Goal: Task Accomplishment & Management: Manage account settings

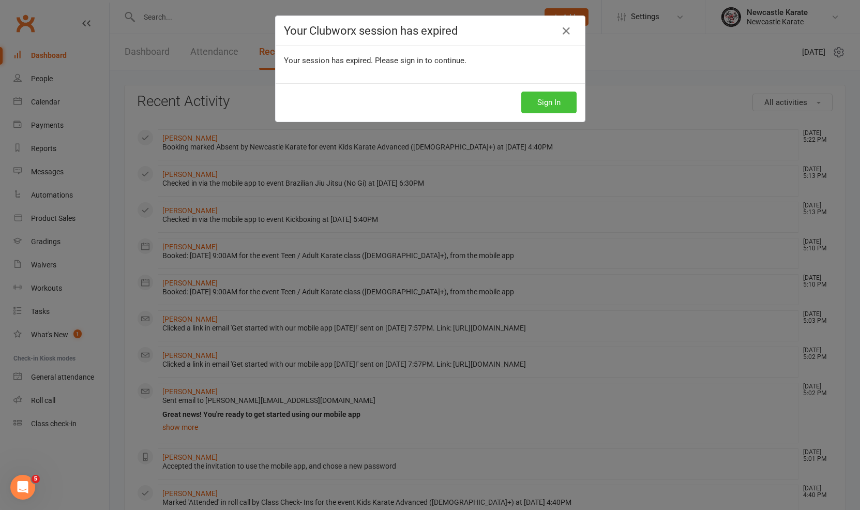
click at [554, 101] on button "Sign In" at bounding box center [548, 102] width 55 height 22
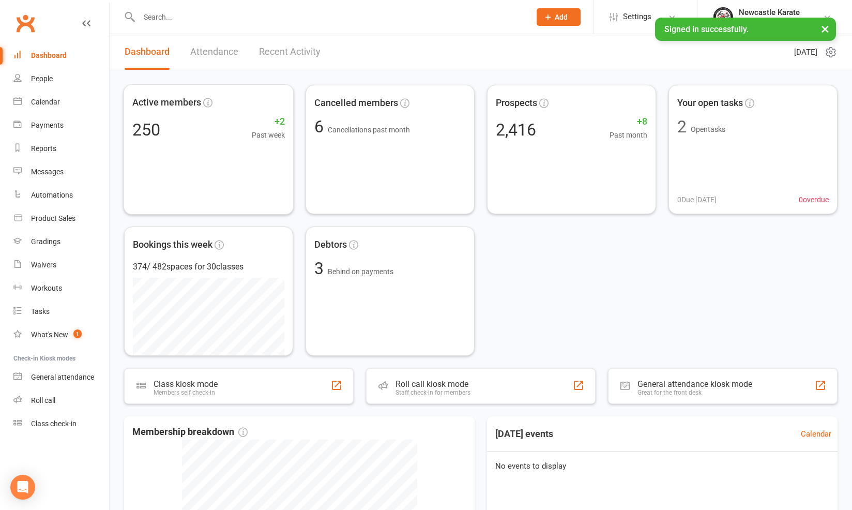
click at [312, 57] on link "Recent Activity" at bounding box center [290, 52] width 62 height 36
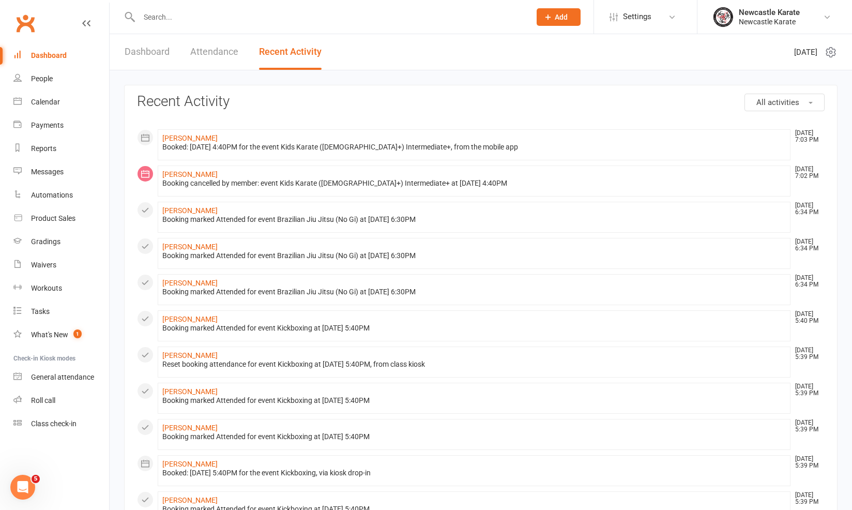
scroll to position [70, 0]
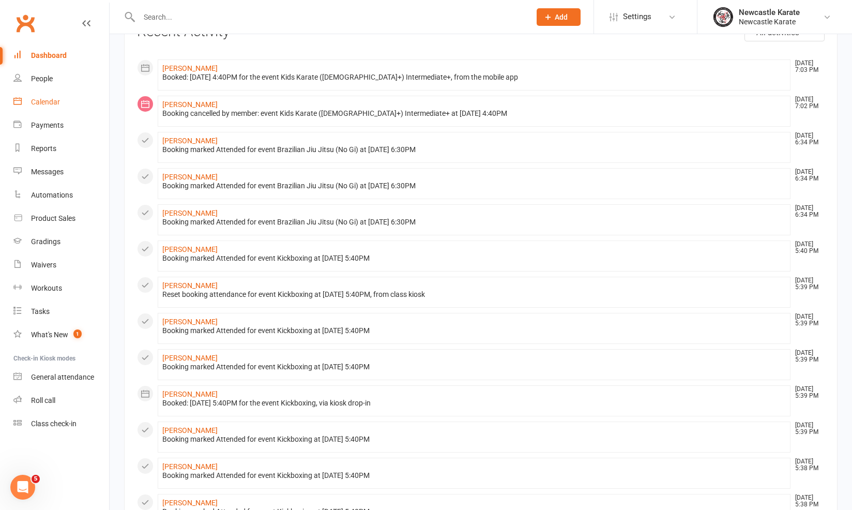
click at [63, 97] on link "Calendar" at bounding box center [61, 101] width 96 height 23
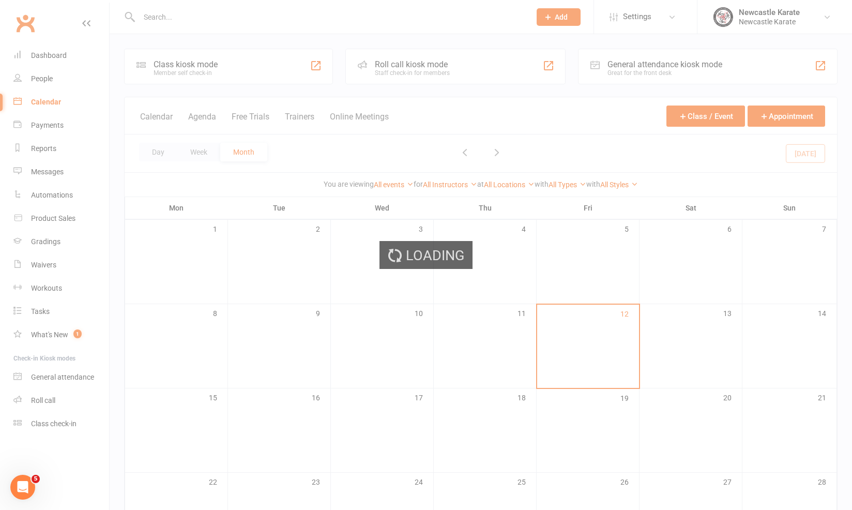
scroll to position [17, 0]
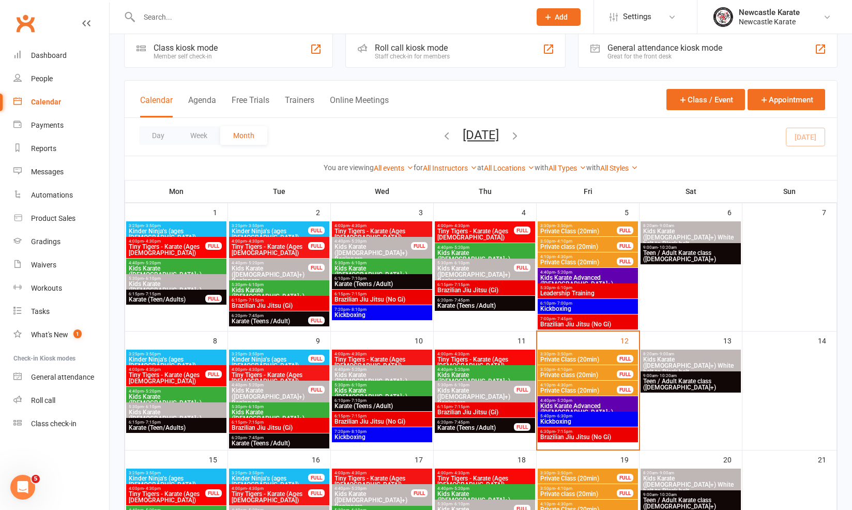
click at [580, 417] on span "5:40pm - 6:30pm" at bounding box center [588, 416] width 96 height 5
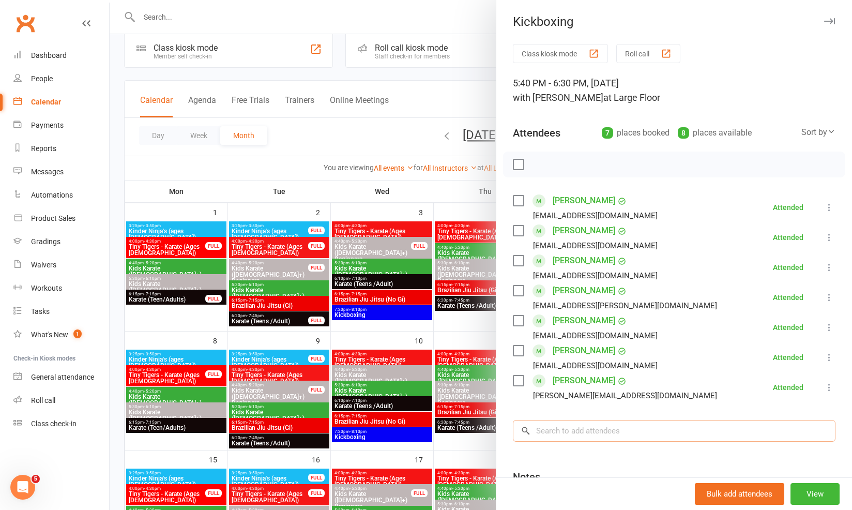
click at [586, 429] on input "search" at bounding box center [674, 431] width 323 height 22
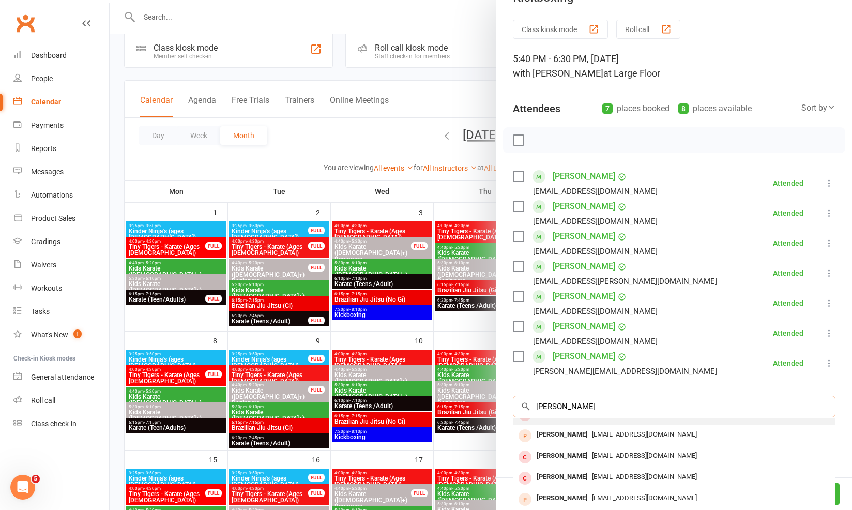
scroll to position [111, 0]
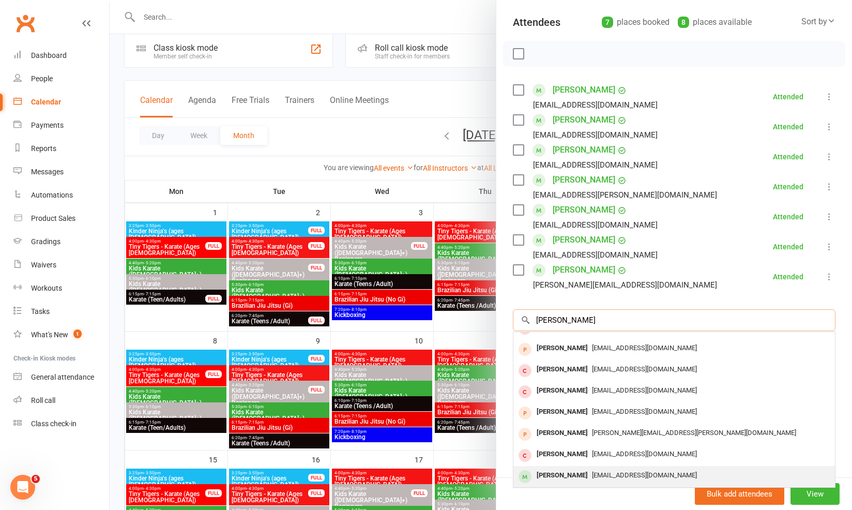
type input "James"
click at [539, 475] on div "James Flood" at bounding box center [561, 475] width 59 height 15
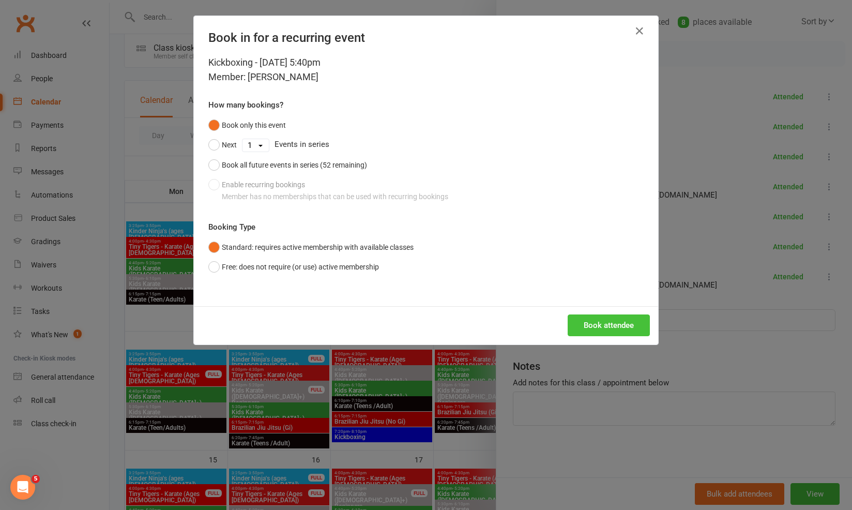
click at [577, 315] on button "Book attendee" at bounding box center [609, 325] width 82 height 22
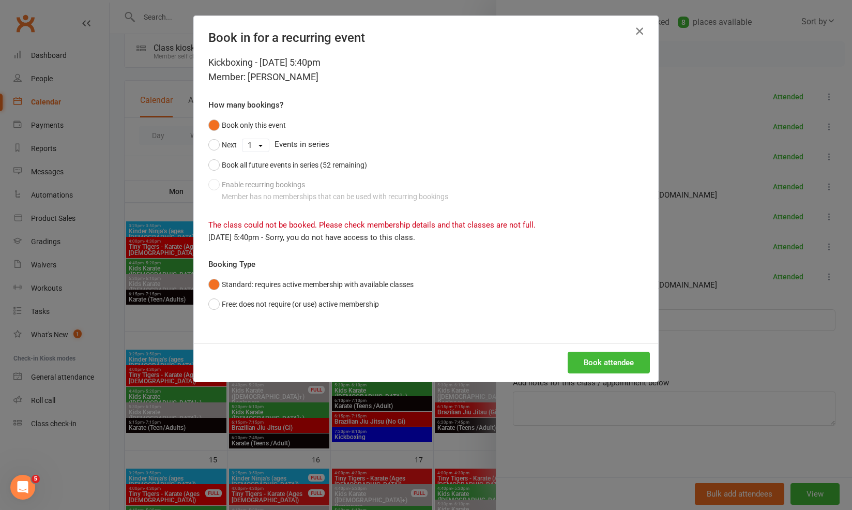
click at [637, 35] on icon "button" at bounding box center [639, 31] width 12 height 12
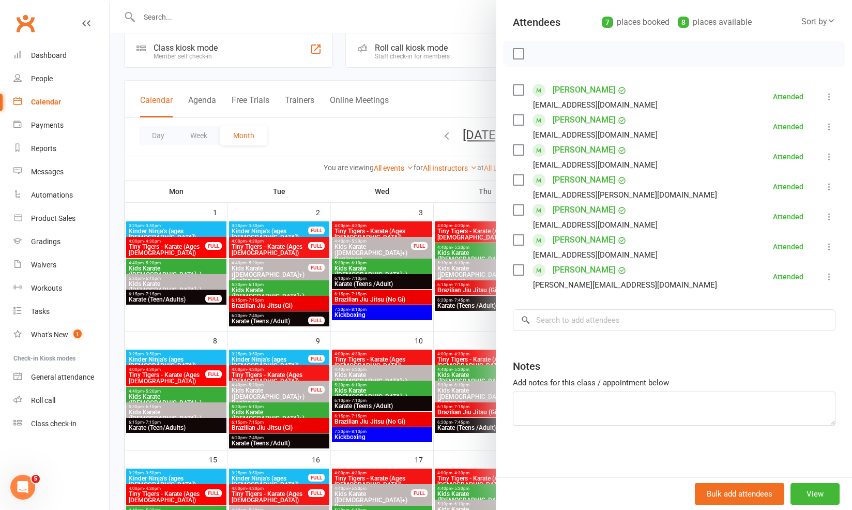
click at [197, 16] on div at bounding box center [481, 255] width 742 height 510
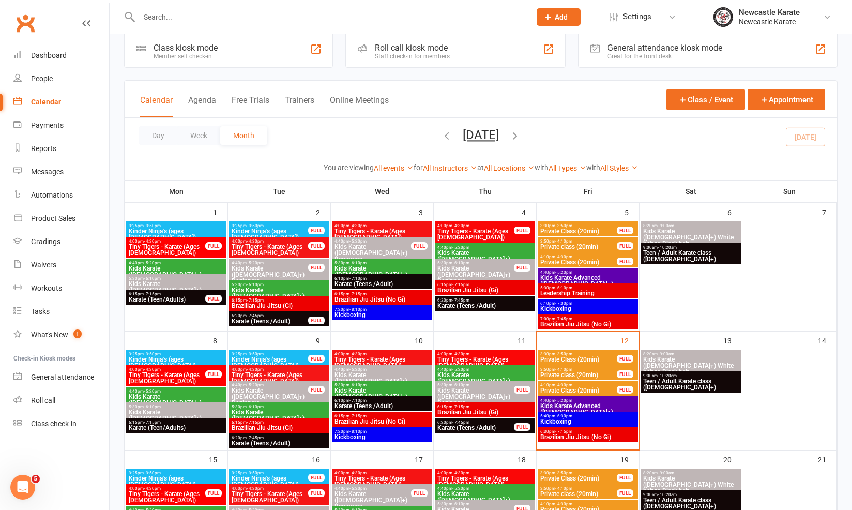
click at [198, 16] on div at bounding box center [481, 255] width 742 height 510
click at [201, 14] on input "text" at bounding box center [329, 17] width 387 height 14
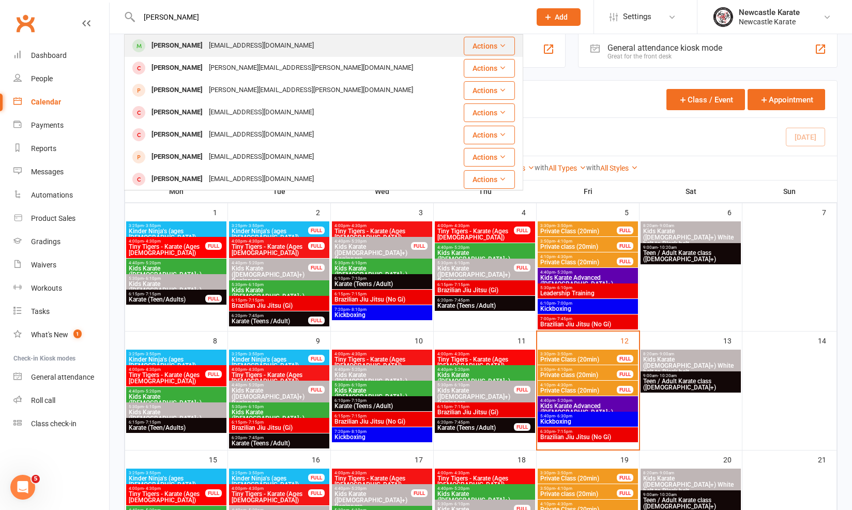
type input "James flood"
click at [206, 52] on div "jamesflood282@gmail.com" at bounding box center [261, 45] width 111 height 15
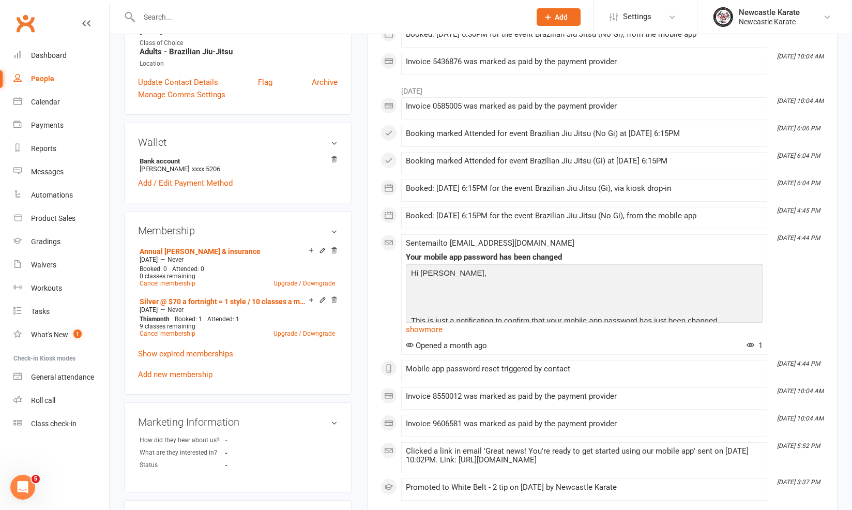
scroll to position [33, 0]
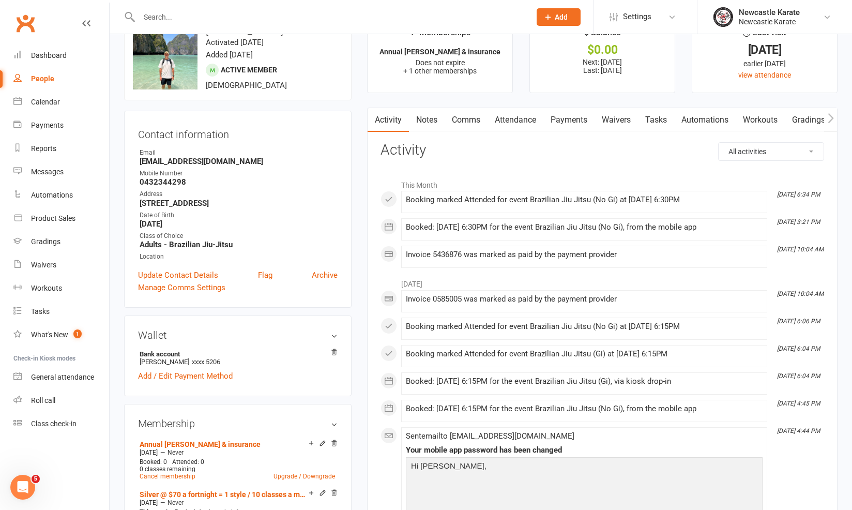
click at [515, 126] on link "Attendance" at bounding box center [515, 120] width 56 height 24
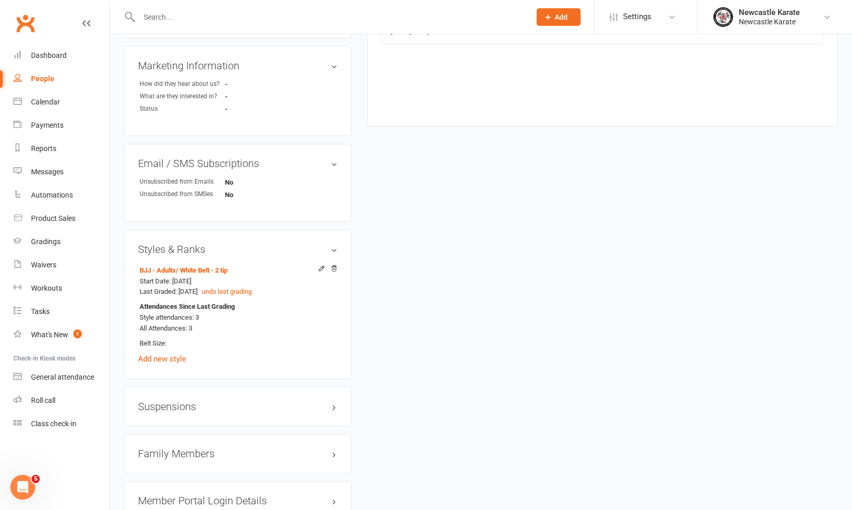
scroll to position [350, 0]
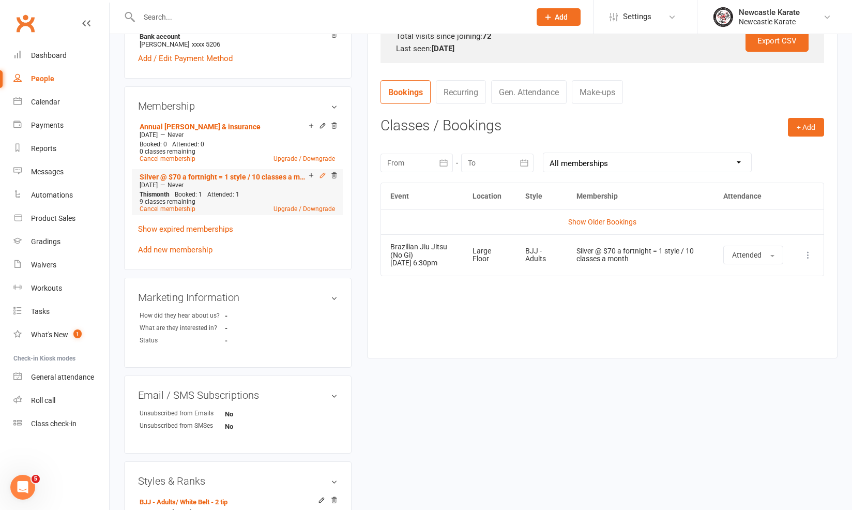
click at [323, 177] on icon at bounding box center [322, 175] width 7 height 7
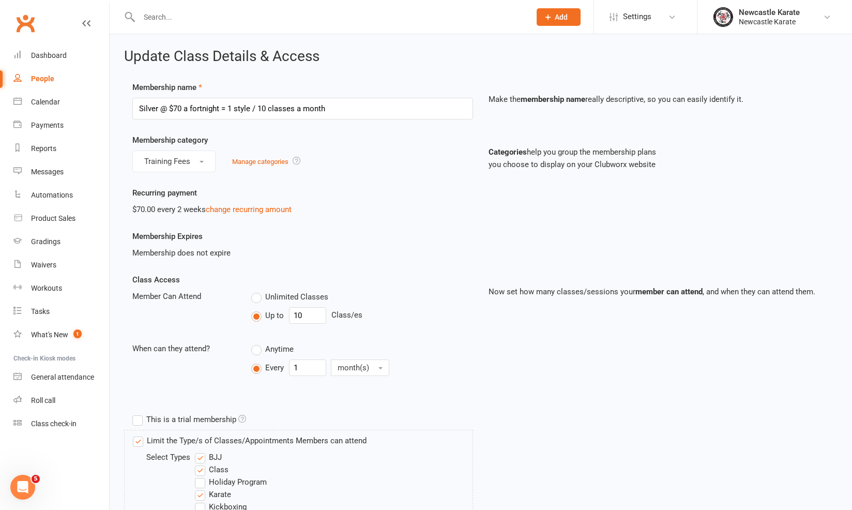
scroll to position [189, 0]
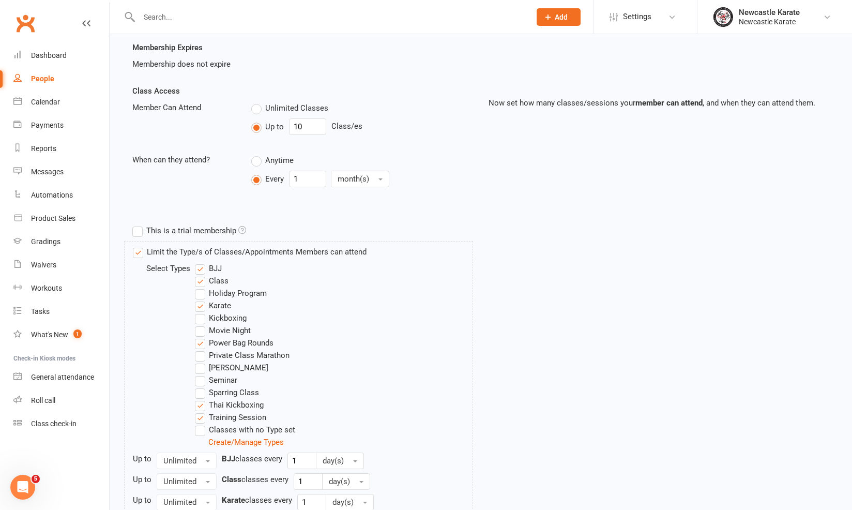
click at [221, 315] on label "Kickboxing" at bounding box center [221, 318] width 52 height 12
click at [202, 312] on input "Kickboxing" at bounding box center [198, 312] width 7 height 0
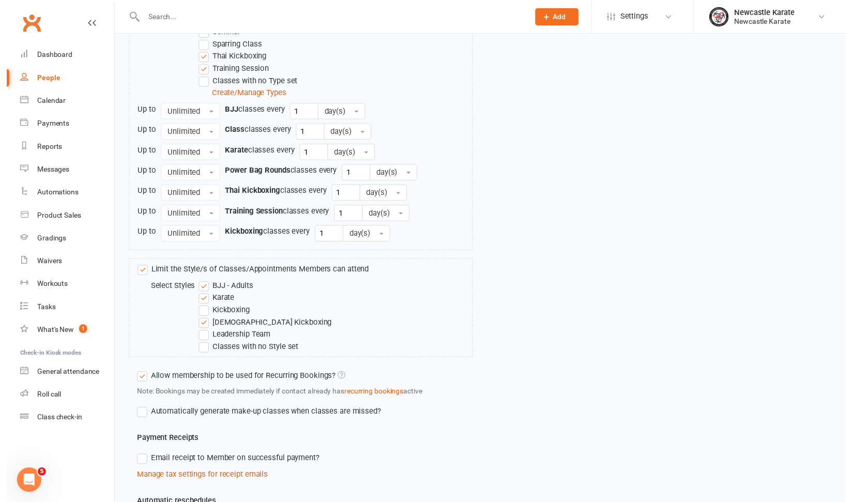
scroll to position [712, 0]
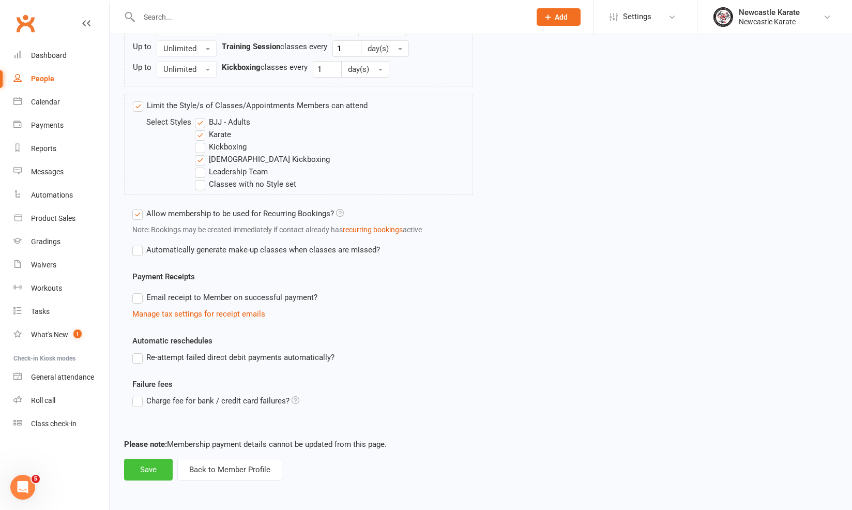
click at [165, 459] on button "Save" at bounding box center [148, 470] width 49 height 22
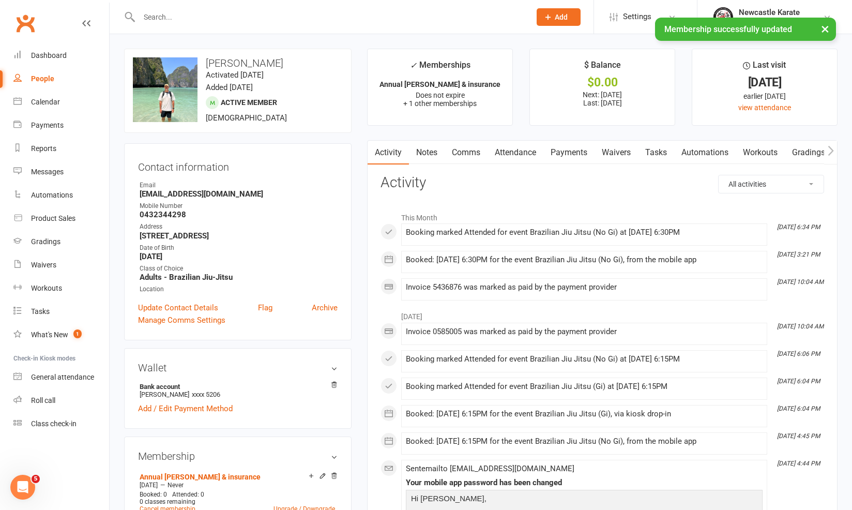
click at [510, 148] on link "Attendance" at bounding box center [515, 153] width 56 height 24
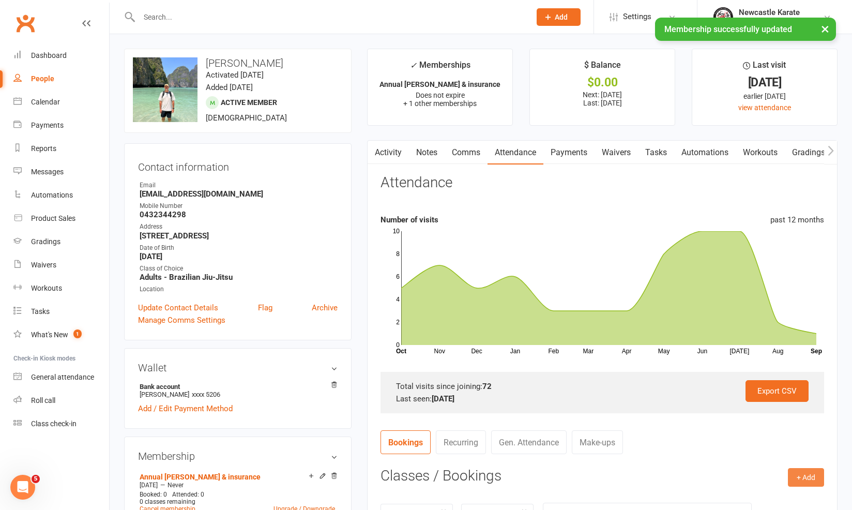
click at [806, 478] on button "+ Add" at bounding box center [806, 477] width 36 height 19
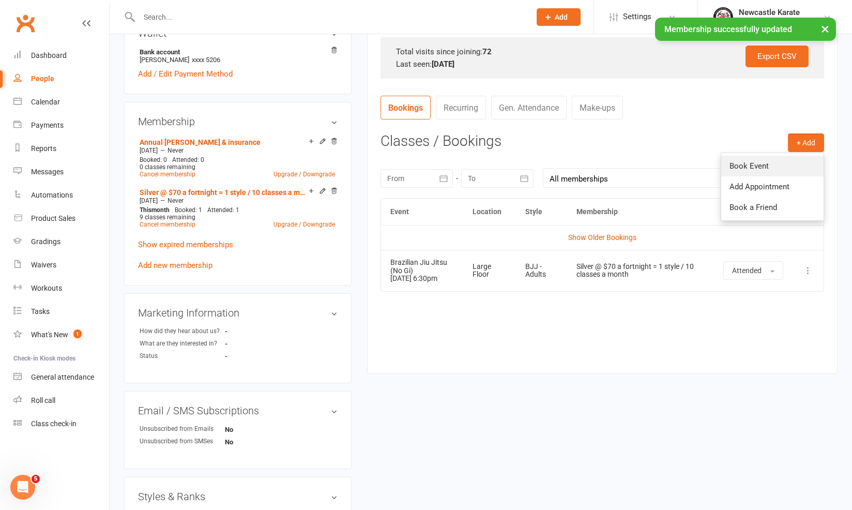
click at [769, 160] on link "Book Event" at bounding box center [772, 166] width 102 height 21
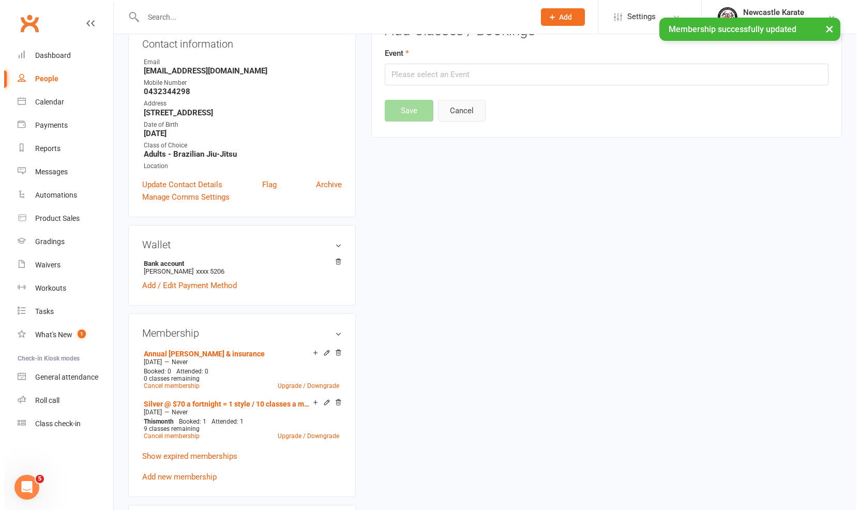
scroll to position [88, 0]
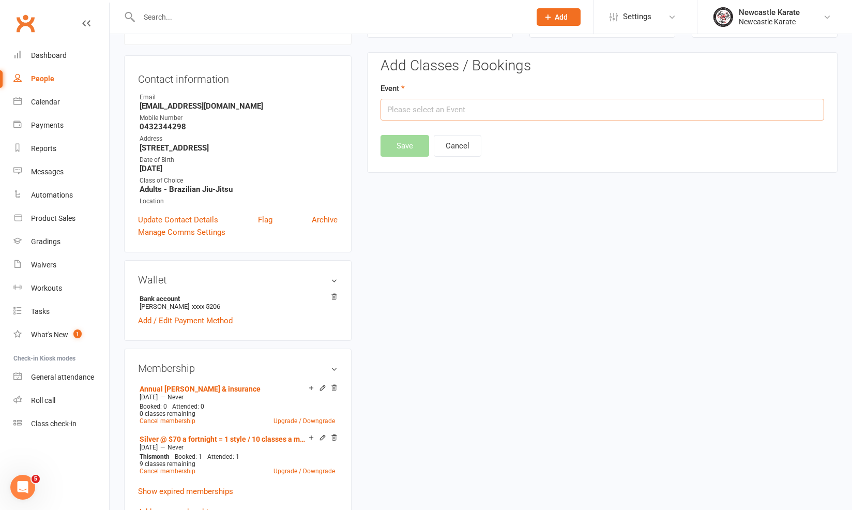
click at [430, 117] on input "text" at bounding box center [602, 110] width 444 height 22
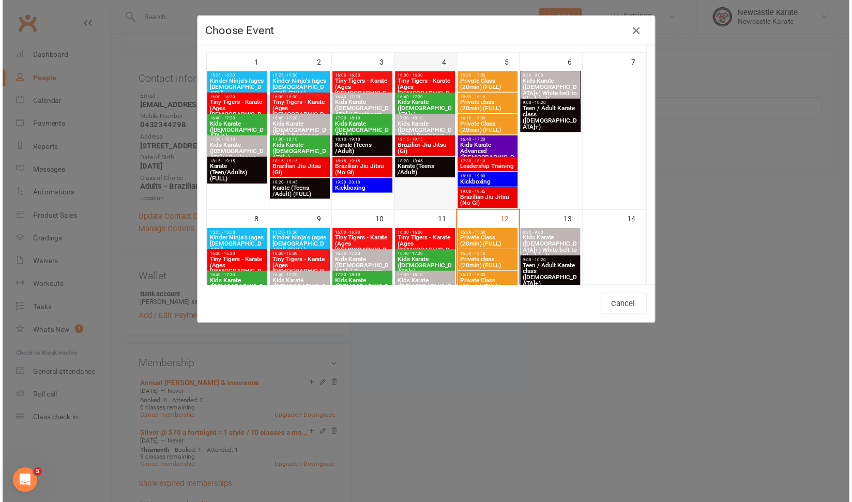
scroll to position [160, 0]
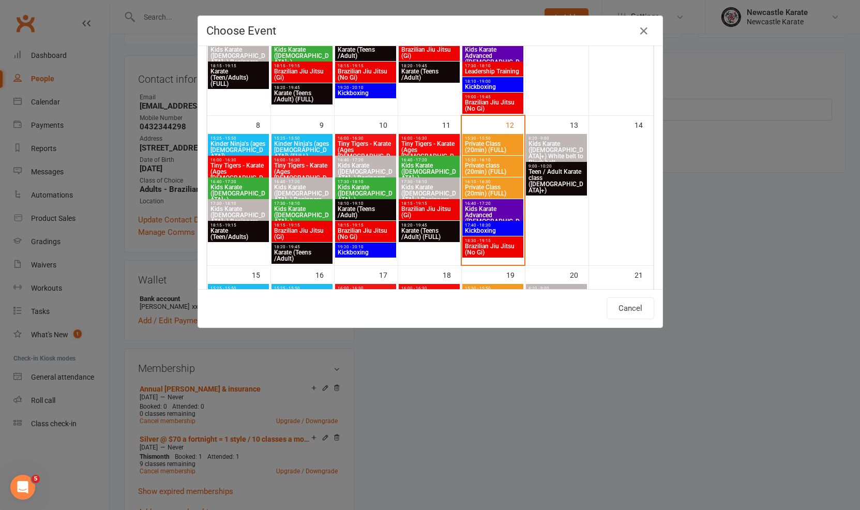
click at [481, 225] on span "17:40 - 18:30" at bounding box center [492, 225] width 57 height 5
type input "Kickboxing - Sep 12, 2025 5:40:00 PM"
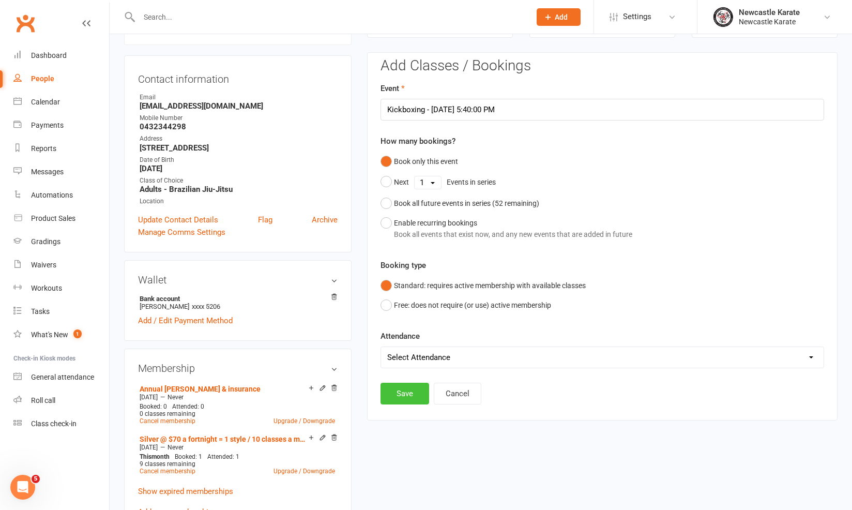
click at [401, 395] on button "Save" at bounding box center [404, 394] width 49 height 22
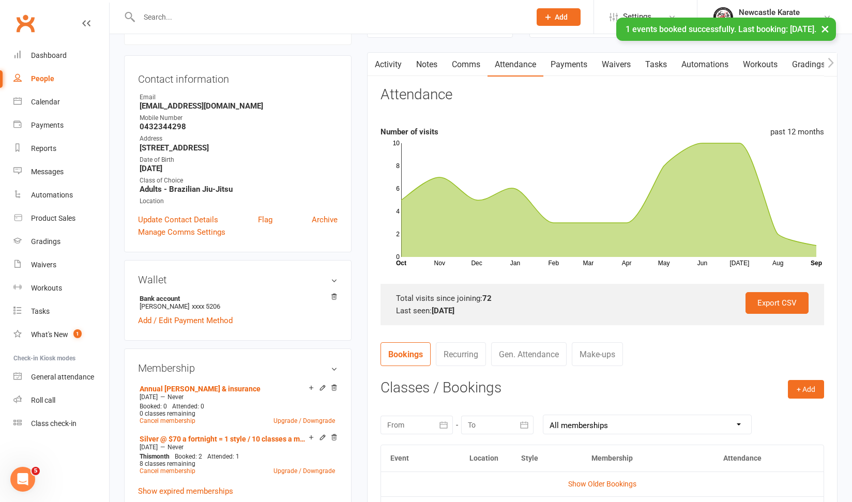
scroll to position [240, 0]
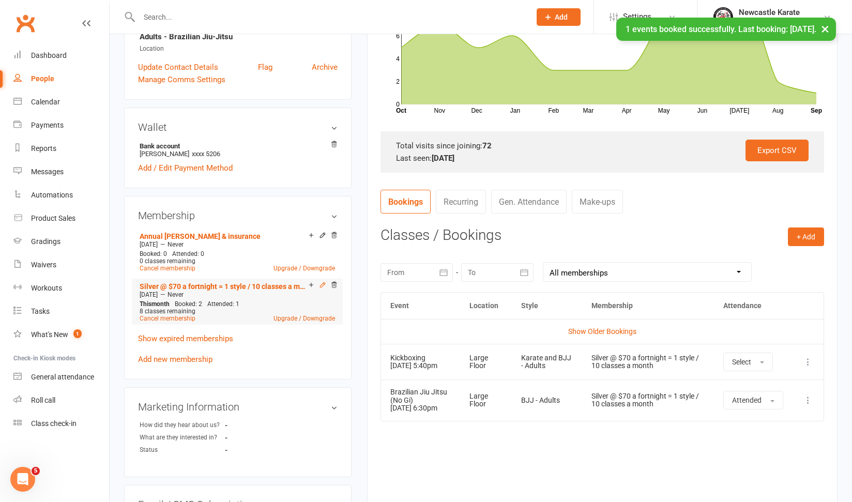
click at [324, 284] on icon at bounding box center [322, 285] width 5 height 5
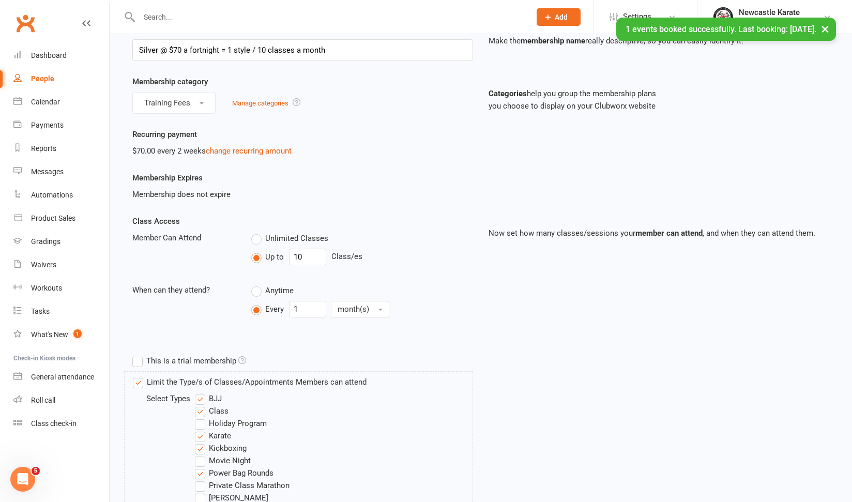
scroll to position [102, 0]
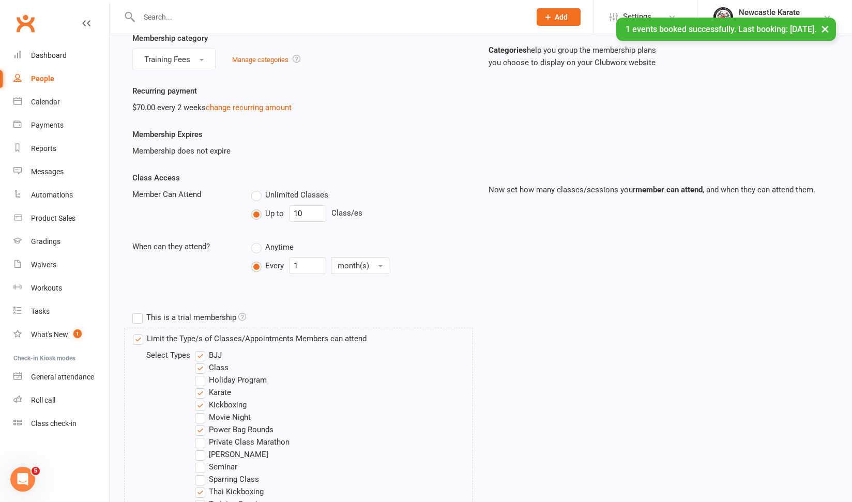
click at [227, 404] on label "Kickboxing" at bounding box center [221, 405] width 52 height 12
click at [202, 399] on input "Kickboxing" at bounding box center [198, 399] width 7 height 0
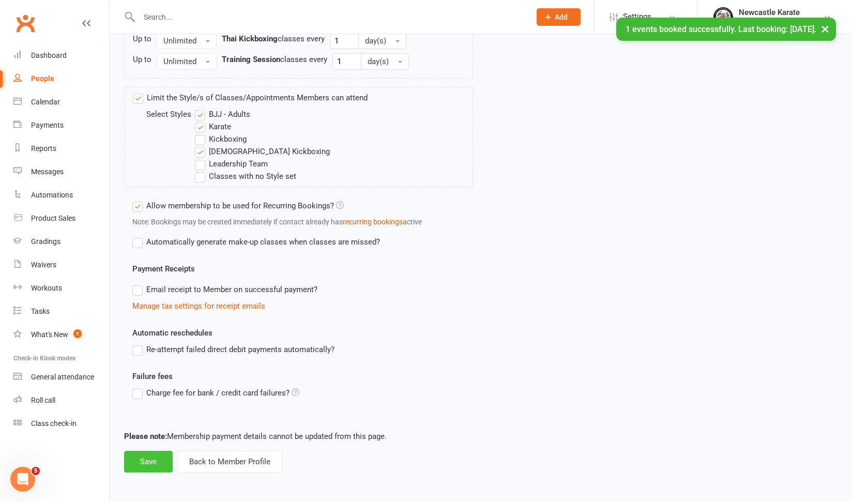
scroll to position [692, 0]
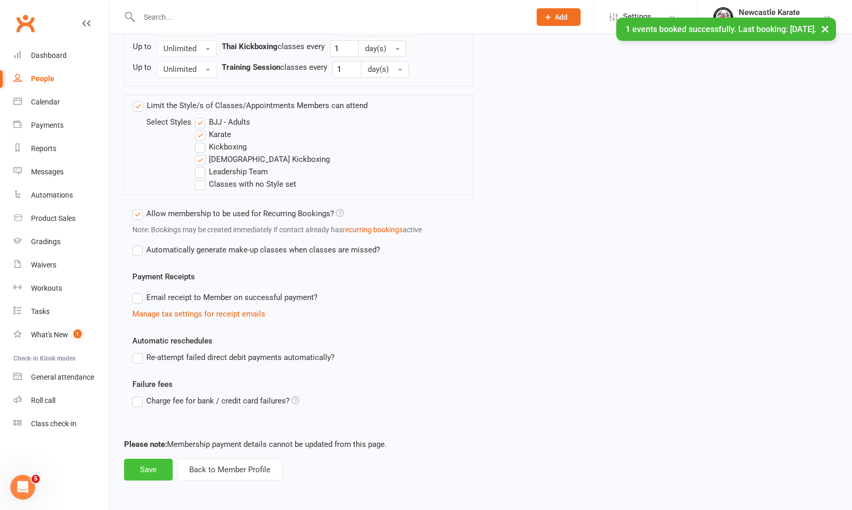
click at [151, 461] on button "Save" at bounding box center [148, 470] width 49 height 22
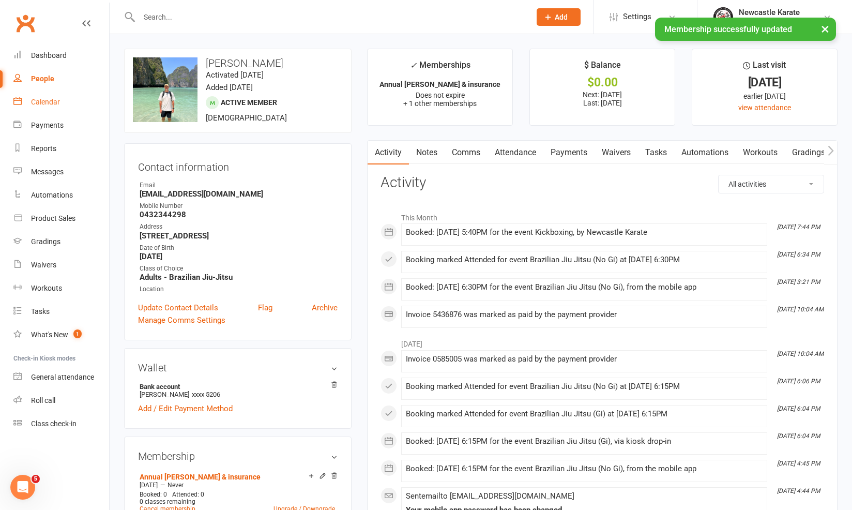
click at [45, 94] on link "Calendar" at bounding box center [61, 101] width 96 height 23
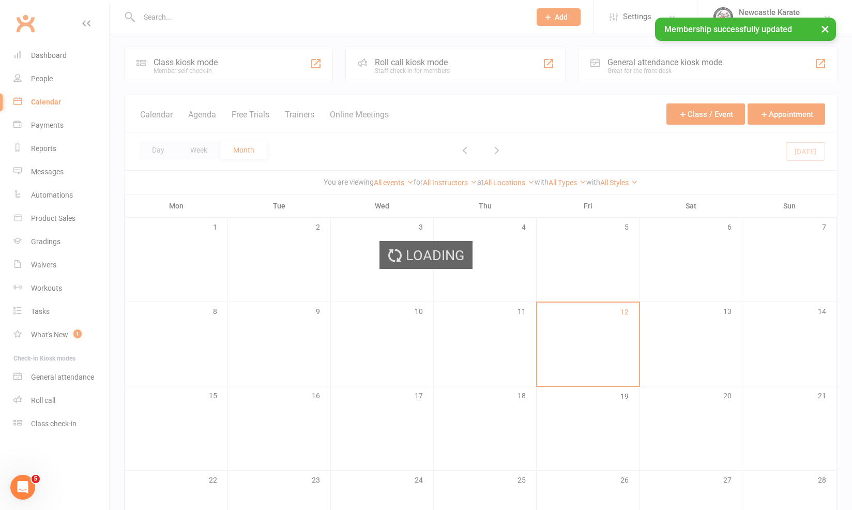
scroll to position [8, 0]
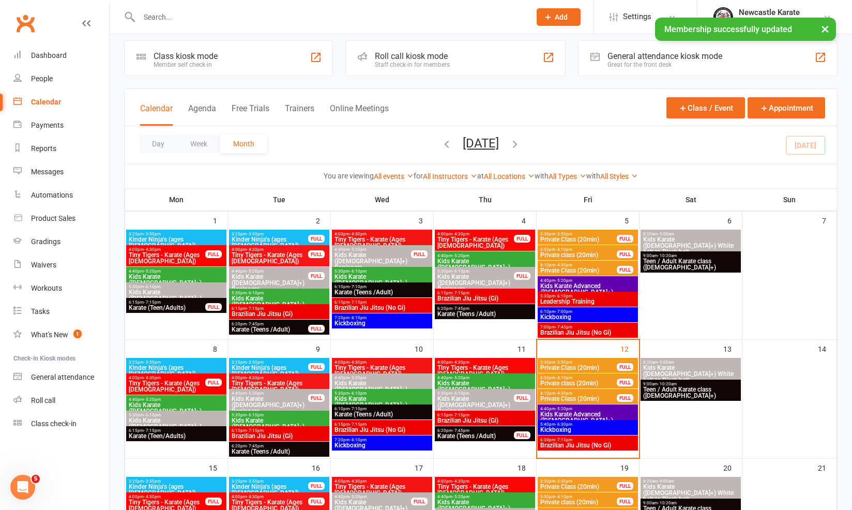
click at [566, 442] on span "Brazilian Jiu Jitsu (No Gi)" at bounding box center [588, 445] width 96 height 6
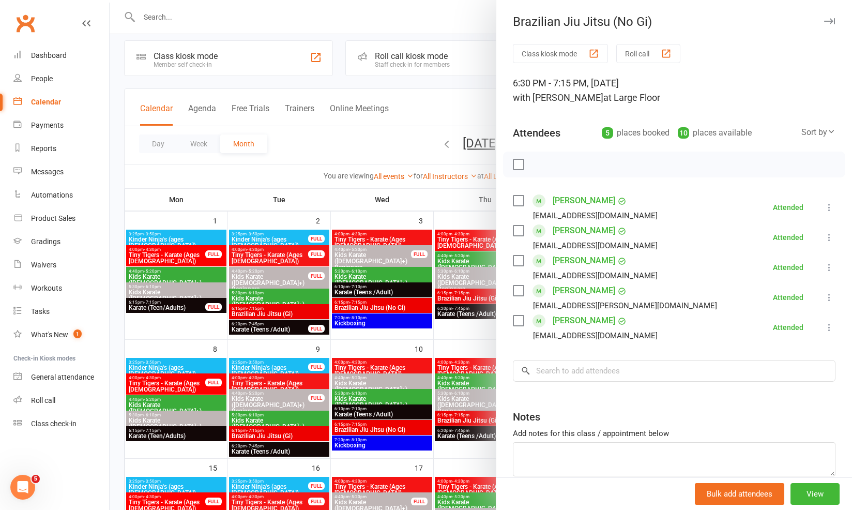
click at [419, 399] on div at bounding box center [481, 255] width 742 height 510
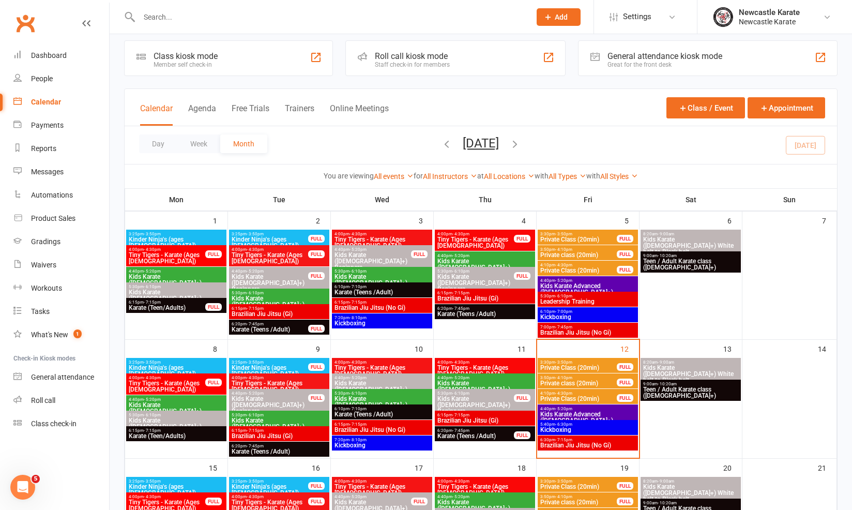
click at [564, 426] on span "Kickboxing" at bounding box center [588, 429] width 96 height 6
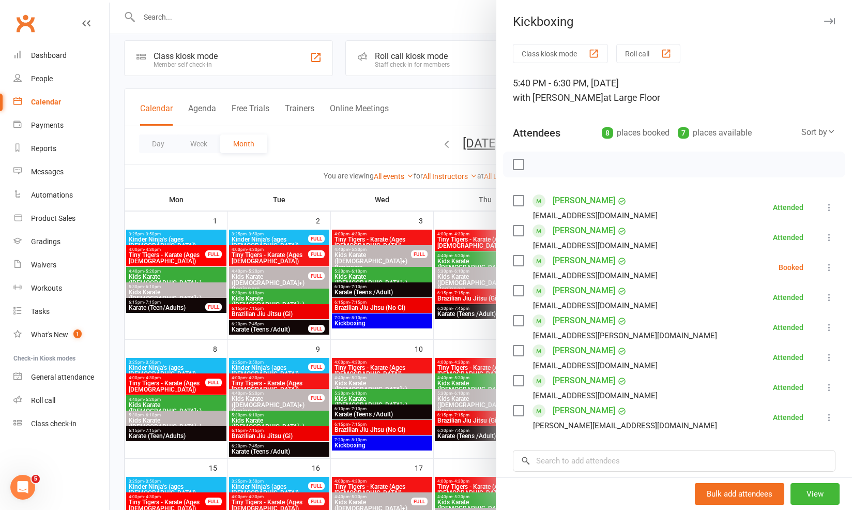
click at [824, 269] on icon at bounding box center [829, 267] width 10 height 10
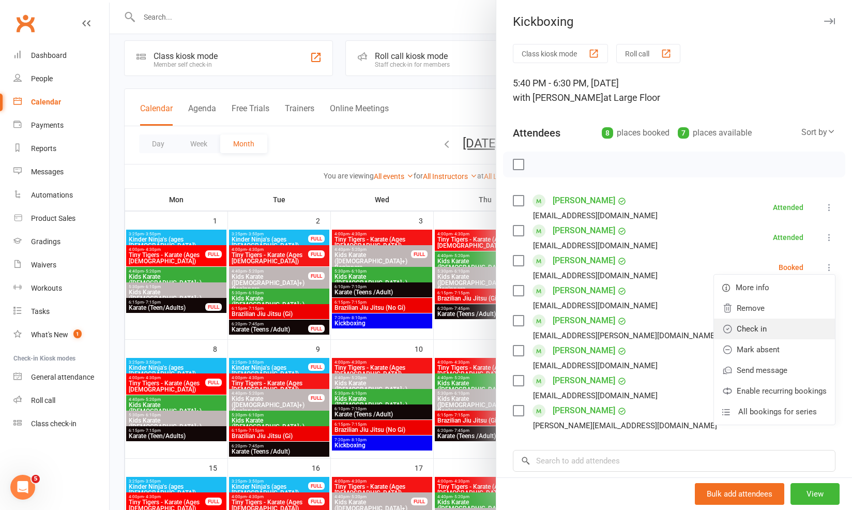
click at [753, 328] on link "Check in" at bounding box center [774, 328] width 121 height 21
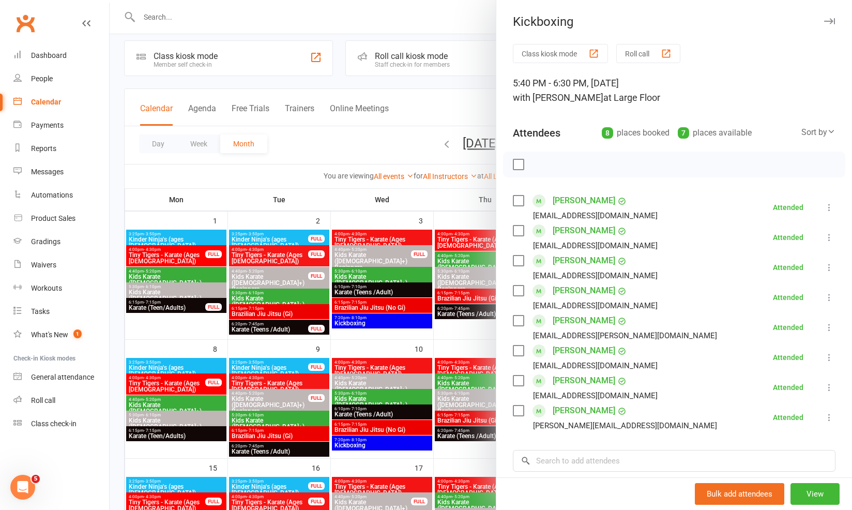
click at [407, 343] on div at bounding box center [481, 255] width 742 height 510
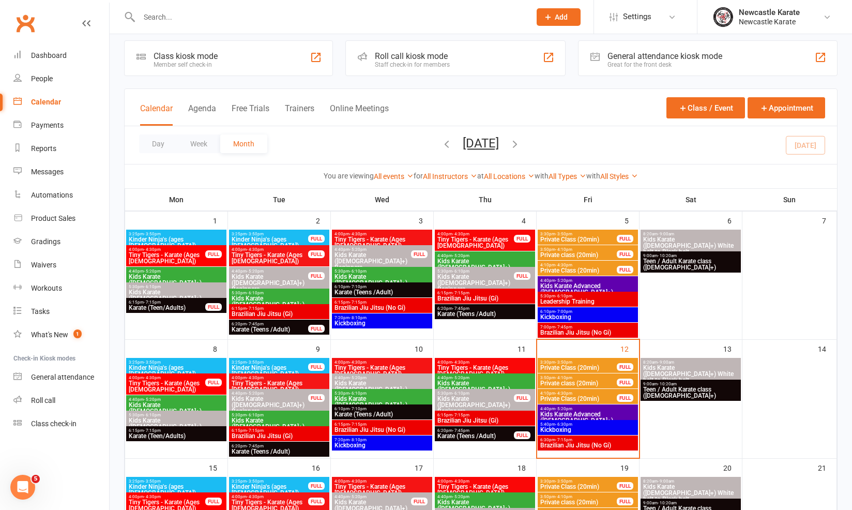
click at [588, 413] on span "Kids Karate Advanced (9yo+)" at bounding box center [588, 417] width 96 height 12
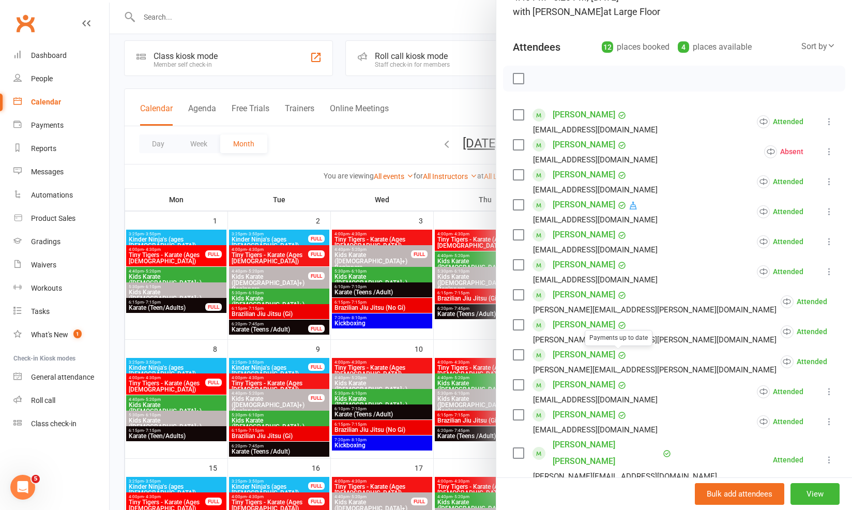
scroll to position [261, 0]
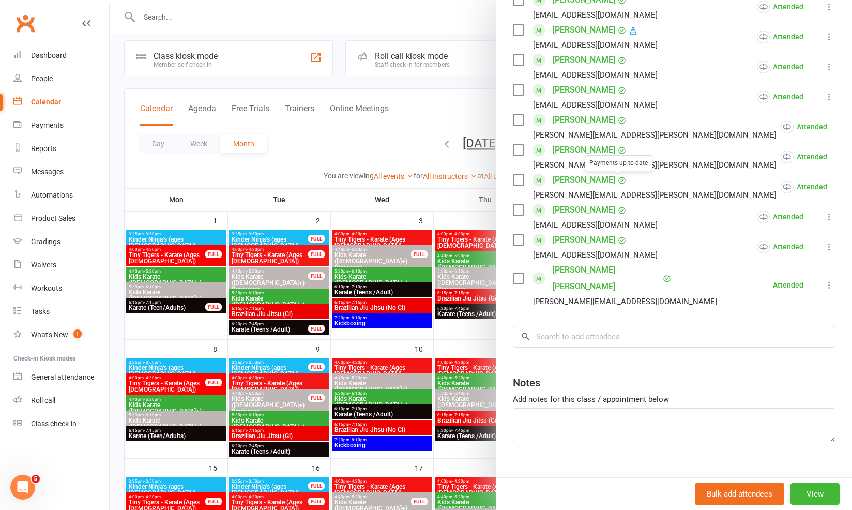
click at [411, 356] on div at bounding box center [481, 255] width 742 height 510
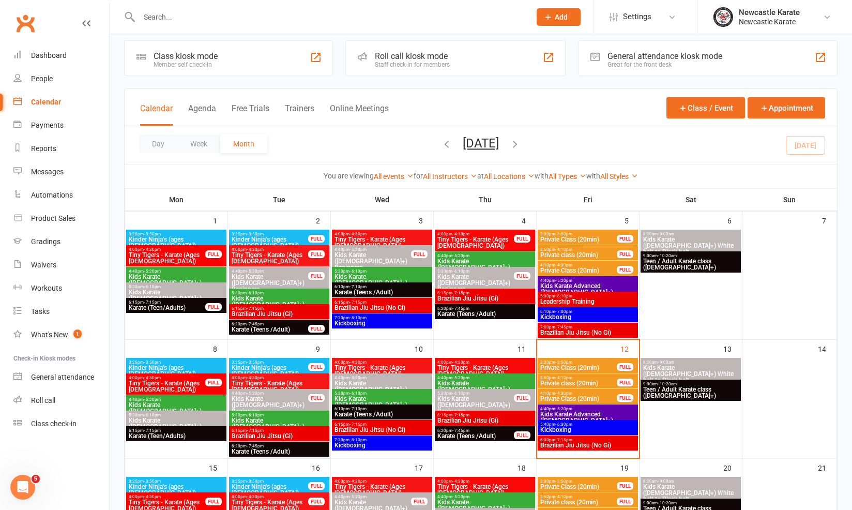
click at [659, 365] on span "Kids Karate (7yo+) White belt to Black belt" at bounding box center [691, 373] width 96 height 19
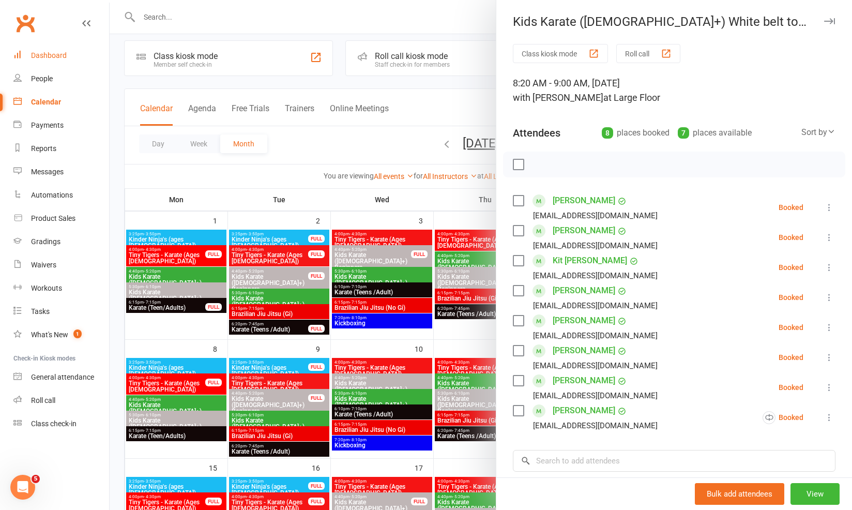
click at [66, 47] on link "Dashboard" at bounding box center [61, 55] width 96 height 23
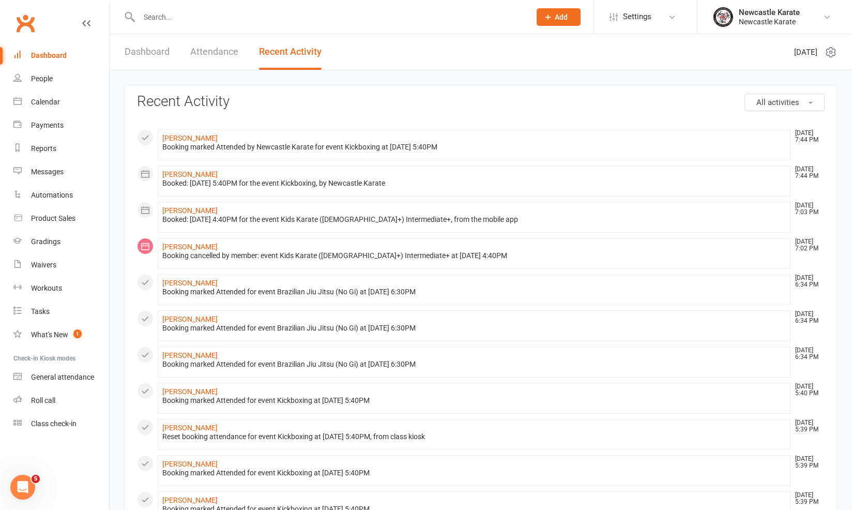
click at [160, 10] on input "text" at bounding box center [329, 17] width 387 height 14
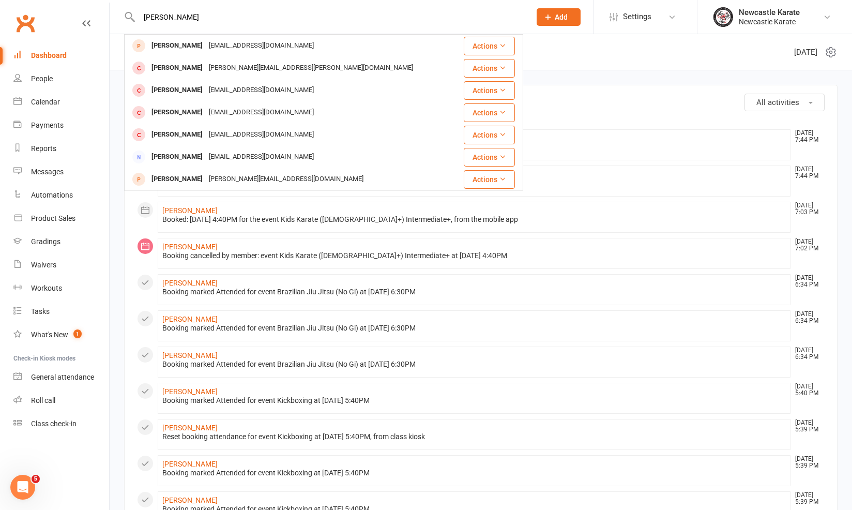
type input "Alexander Bennet"
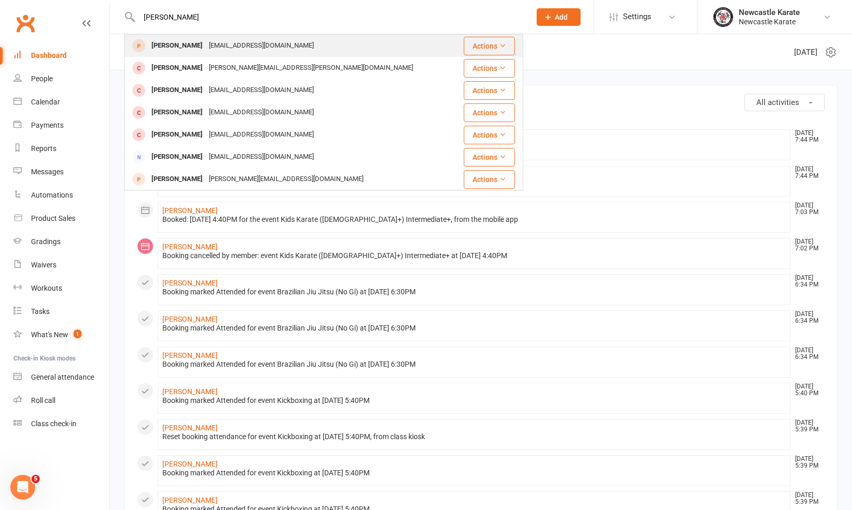
drag, startPoint x: 184, startPoint y: 34, endPoint x: 180, endPoint y: 45, distance: 11.4
click at [180, 45] on div "[PERSON_NAME]" at bounding box center [176, 45] width 57 height 15
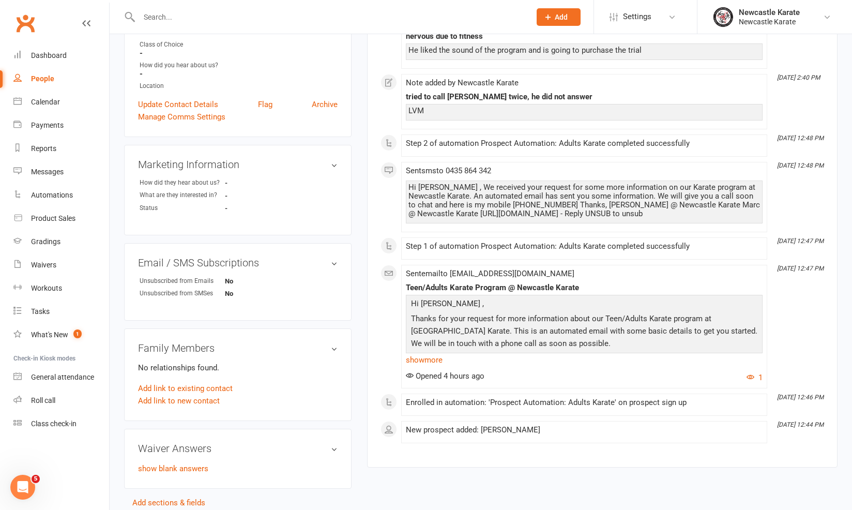
scroll to position [261, 0]
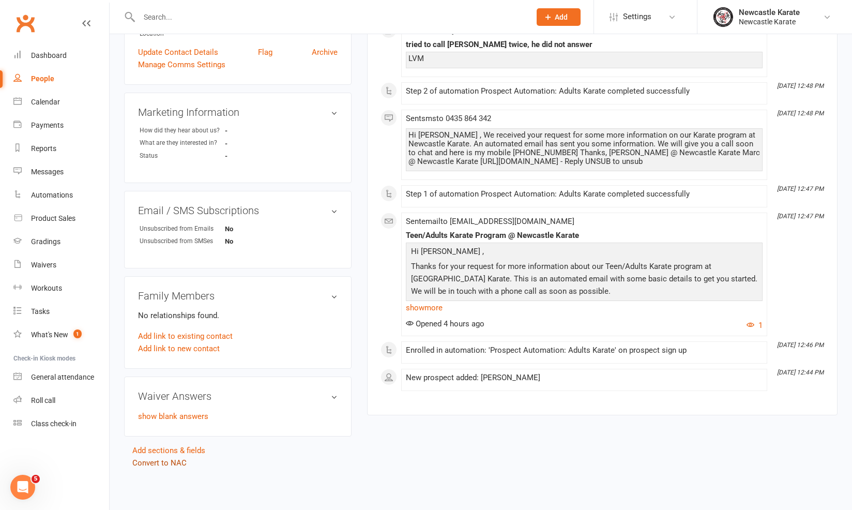
click at [149, 458] on link "Convert to NAC" at bounding box center [159, 462] width 54 height 9
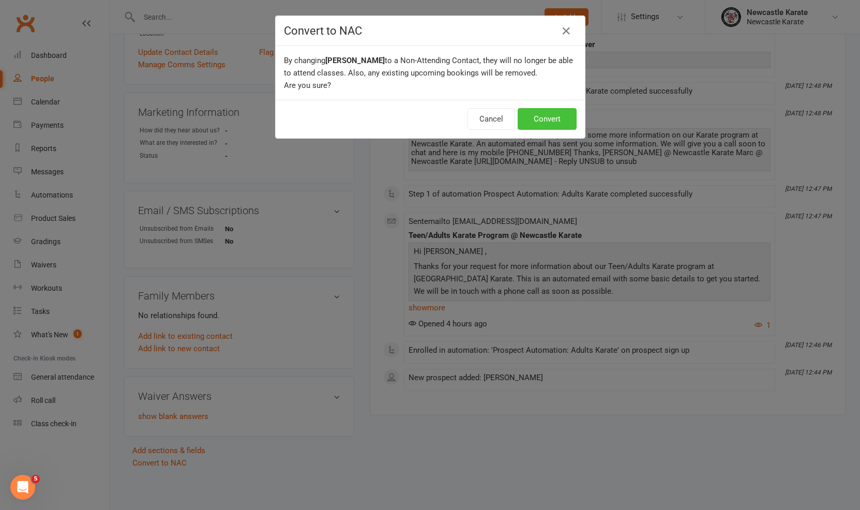
click at [551, 121] on button "Convert" at bounding box center [546, 119] width 59 height 22
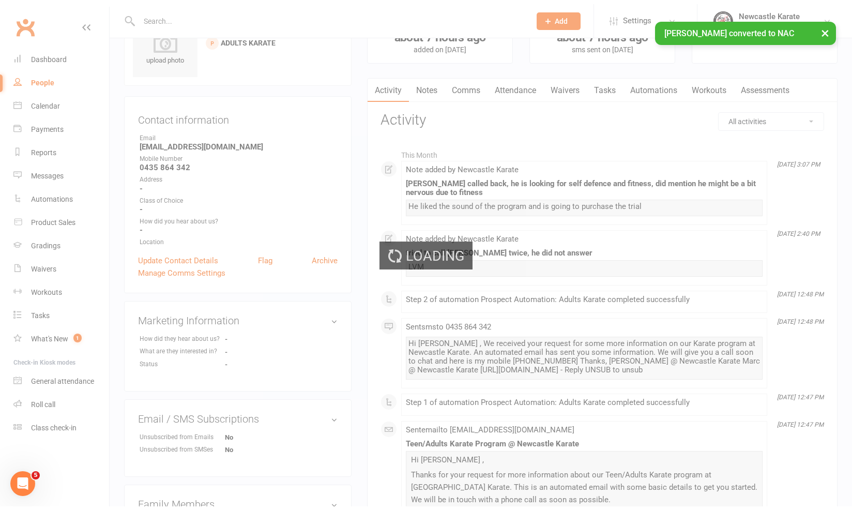
scroll to position [0, 0]
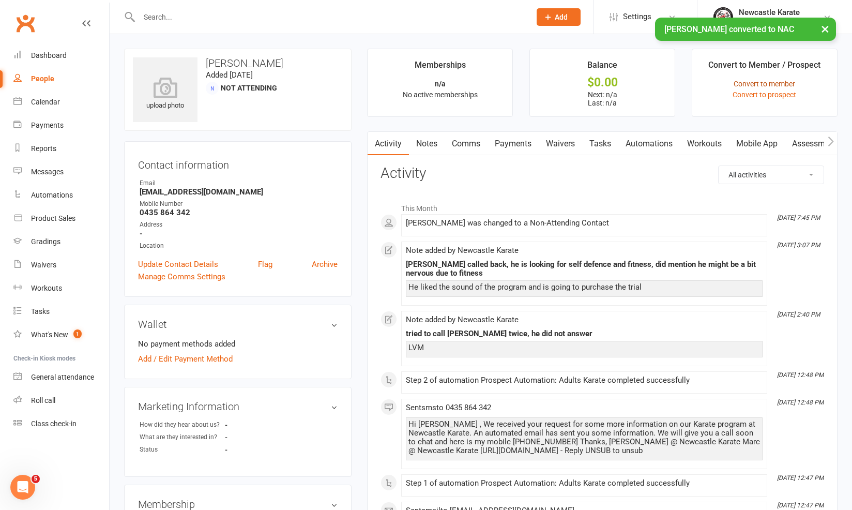
click at [777, 83] on link "Convert to member" at bounding box center [765, 84] width 62 height 8
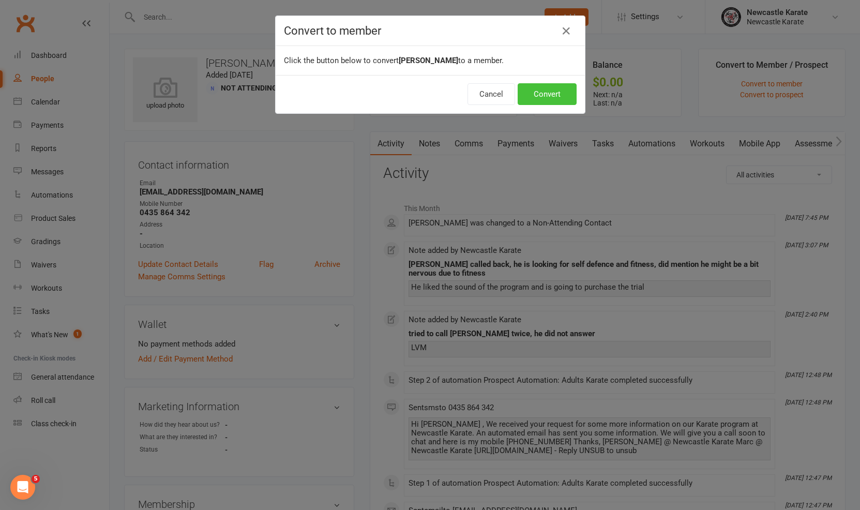
click at [540, 89] on button "Convert" at bounding box center [546, 94] width 59 height 22
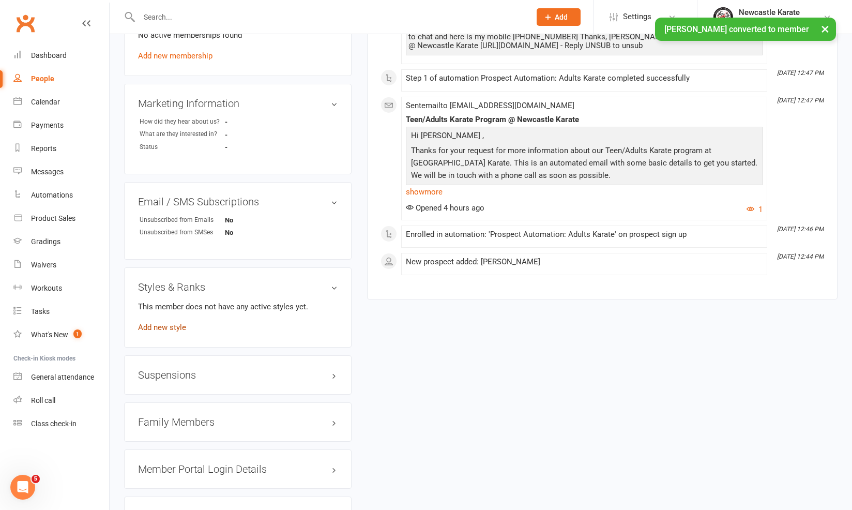
click at [175, 327] on link "Add new style" at bounding box center [162, 327] width 48 height 9
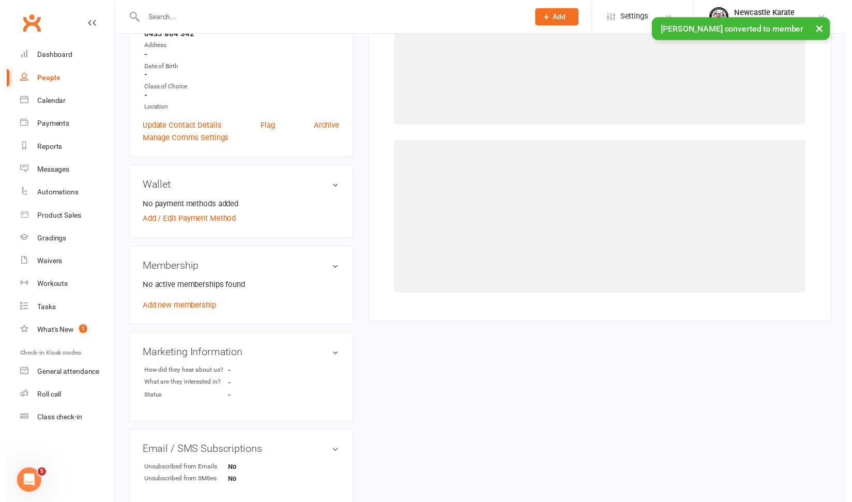
scroll to position [79, 0]
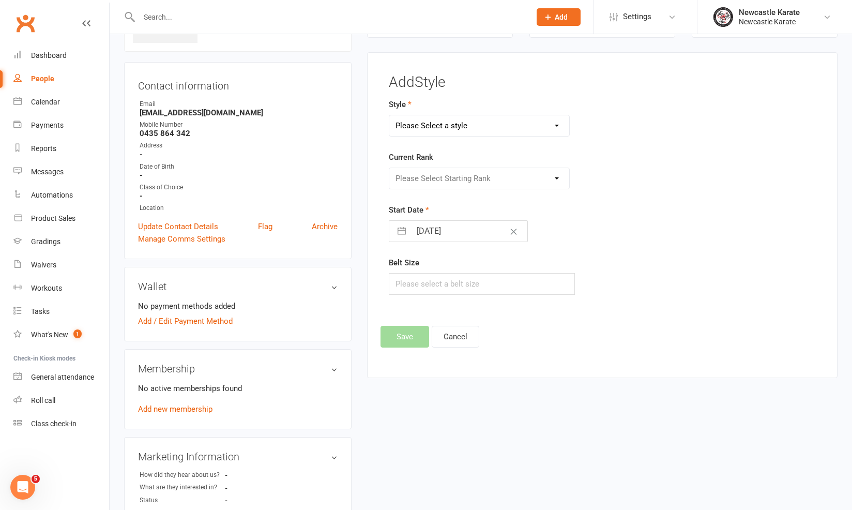
select select "33"
select select "361"
click at [416, 350] on div "Add Style Style BJJ - Adults Karate Kickboxing Ladies Kickboxing Leadership Tea…" at bounding box center [602, 215] width 470 height 326
click at [411, 339] on button "Save" at bounding box center [404, 337] width 49 height 22
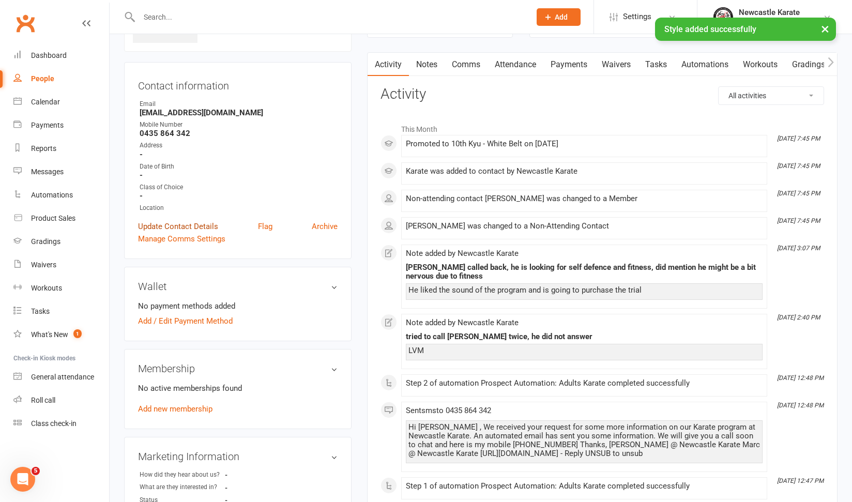
click at [172, 225] on link "Update Contact Details" at bounding box center [178, 226] width 80 height 12
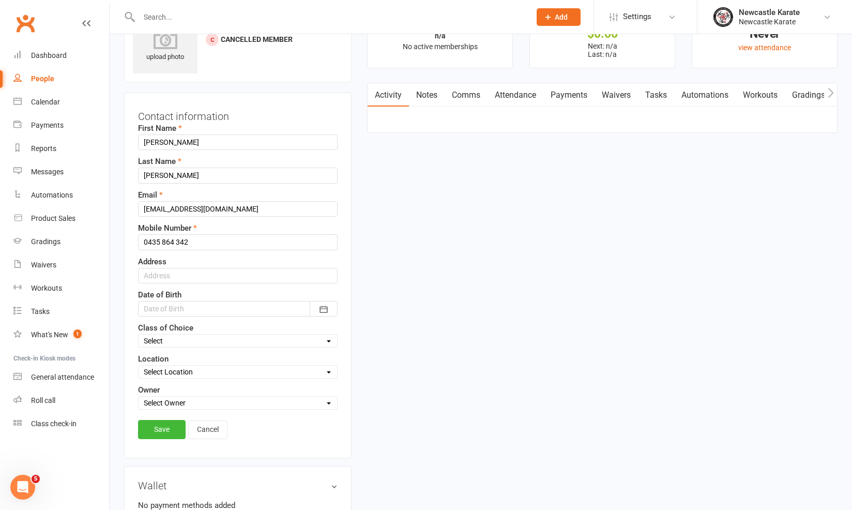
select select "Teen/Adults Karate"
click at [172, 422] on link "Save" at bounding box center [162, 429] width 48 height 19
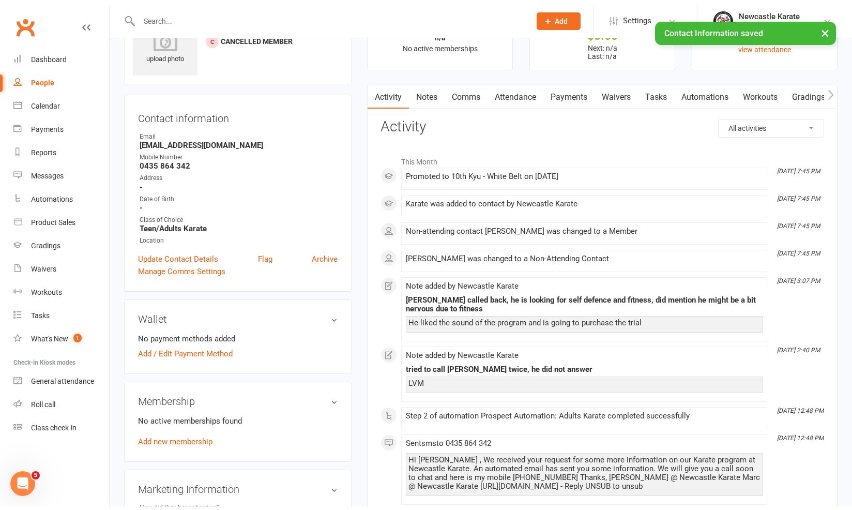
scroll to position [195, 0]
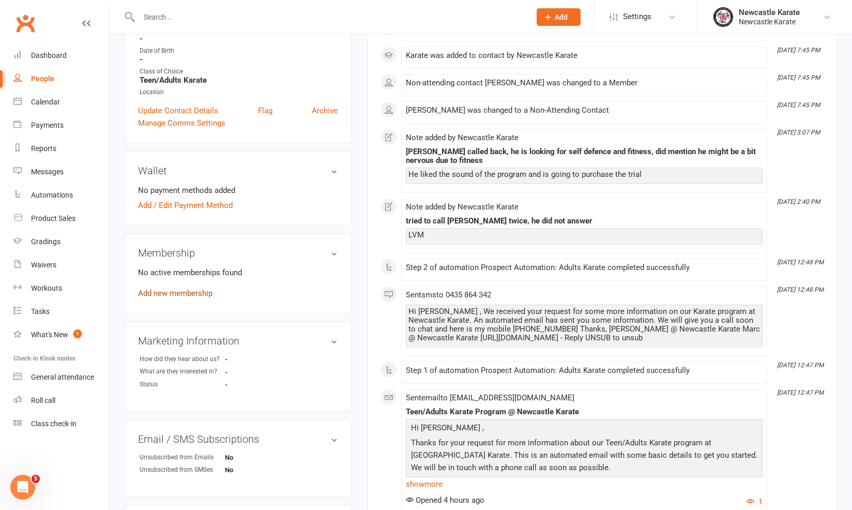
click at [159, 296] on link "Add new membership" at bounding box center [175, 292] width 74 height 9
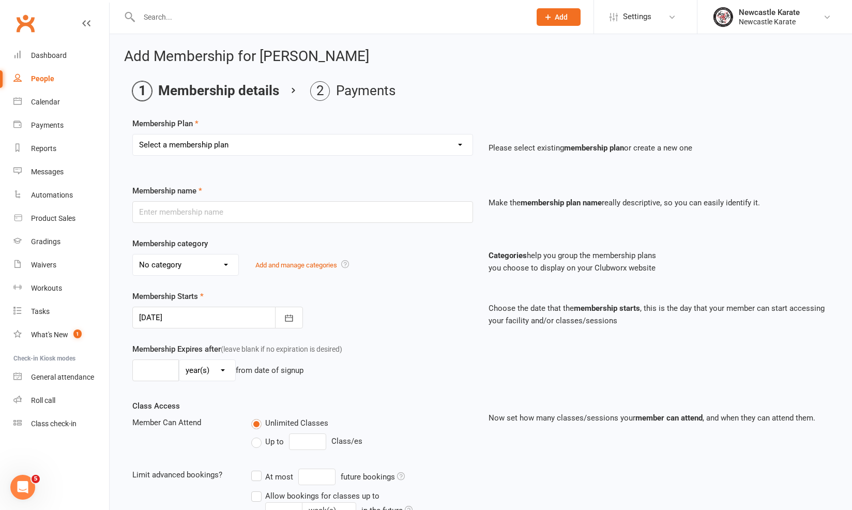
drag, startPoint x: 199, startPoint y: 152, endPoint x: 61, endPoint y: -19, distance: 219.5
click at [61, 0] on html "Prospect Member Non-attending contact Class / event Appointment Grading event T…" at bounding box center [426, 358] width 852 height 717
select select "18"
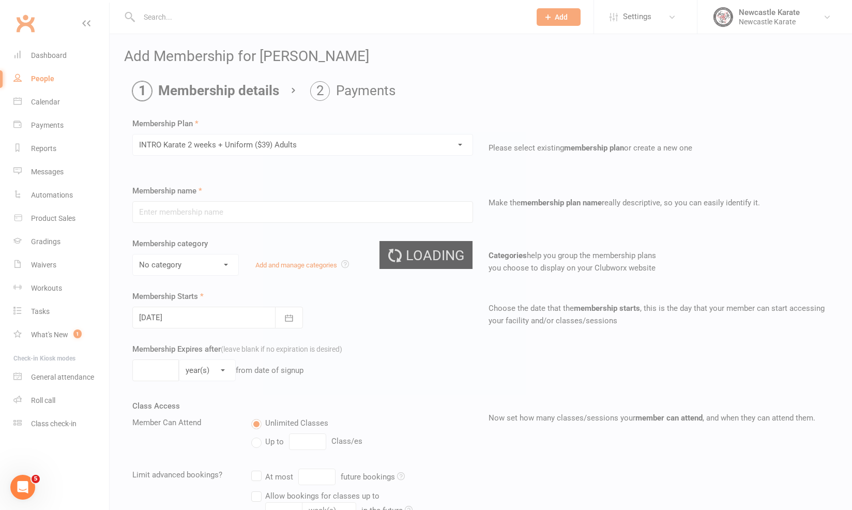
type input "INTRO Karate 2 weeks + Uniform ($39) Adults"
select select "4"
type input "3"
select select "1"
type input "2"
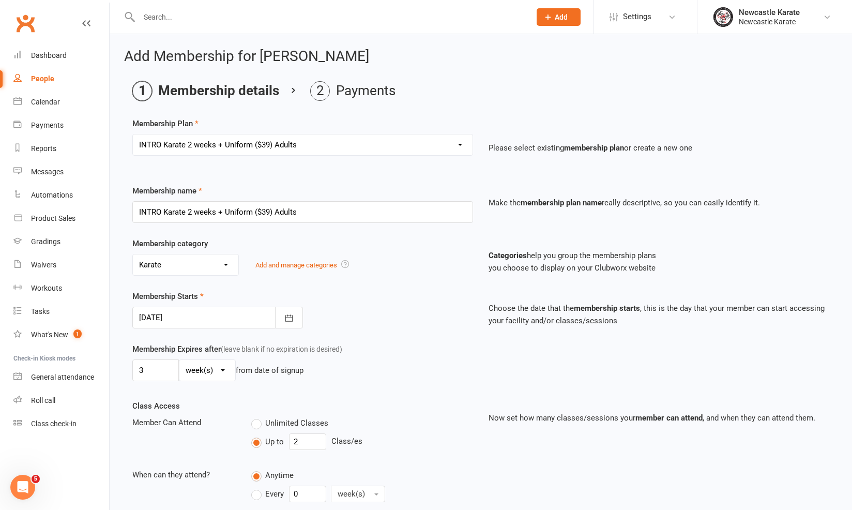
scroll to position [436, 0]
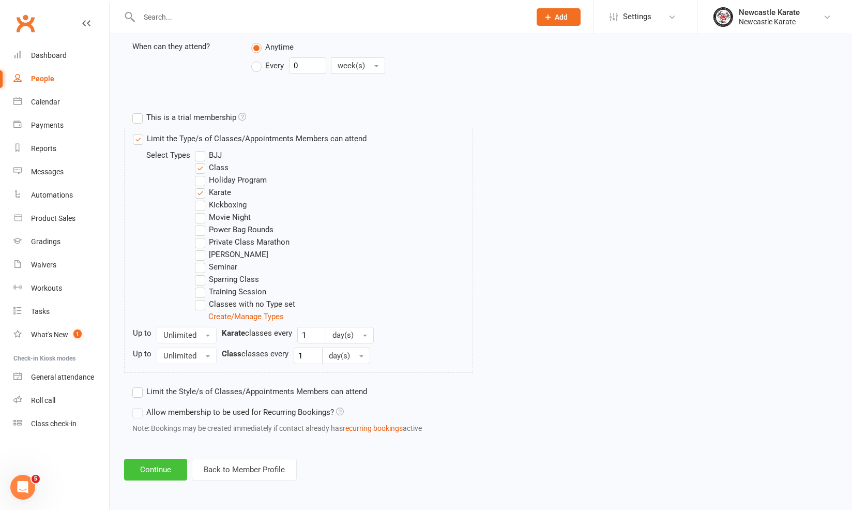
click at [159, 470] on button "Continue" at bounding box center [155, 470] width 63 height 22
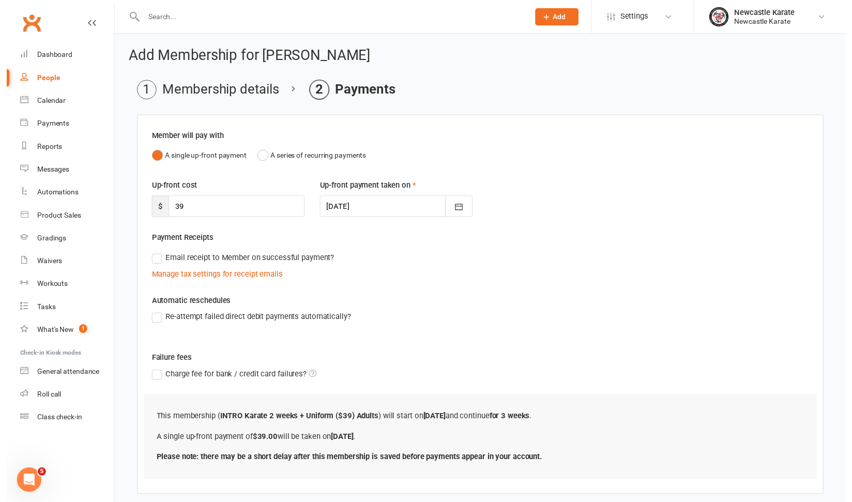
scroll to position [62, 0]
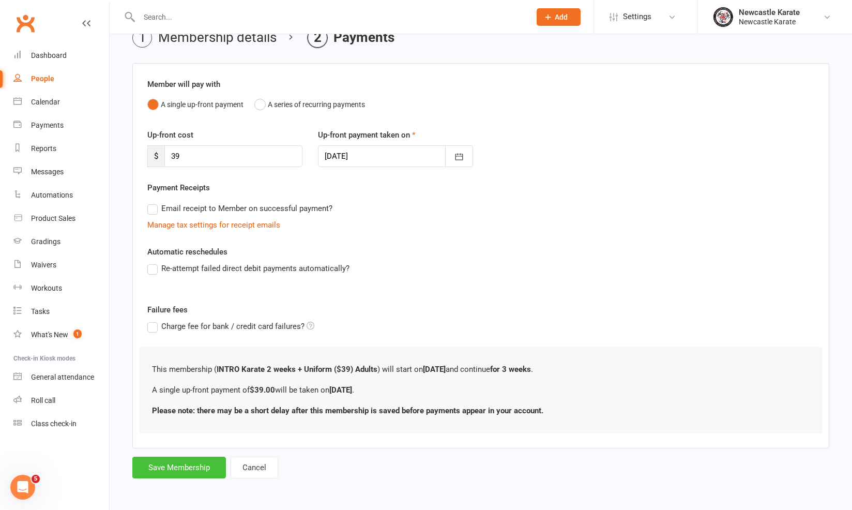
click at [196, 463] on button "Save Membership" at bounding box center [179, 467] width 94 height 22
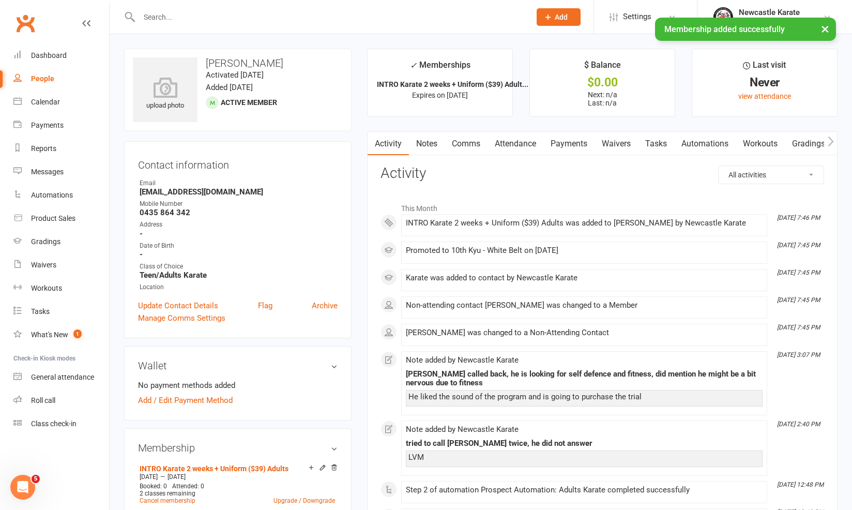
click at [567, 141] on link "Payments" at bounding box center [568, 144] width 51 height 24
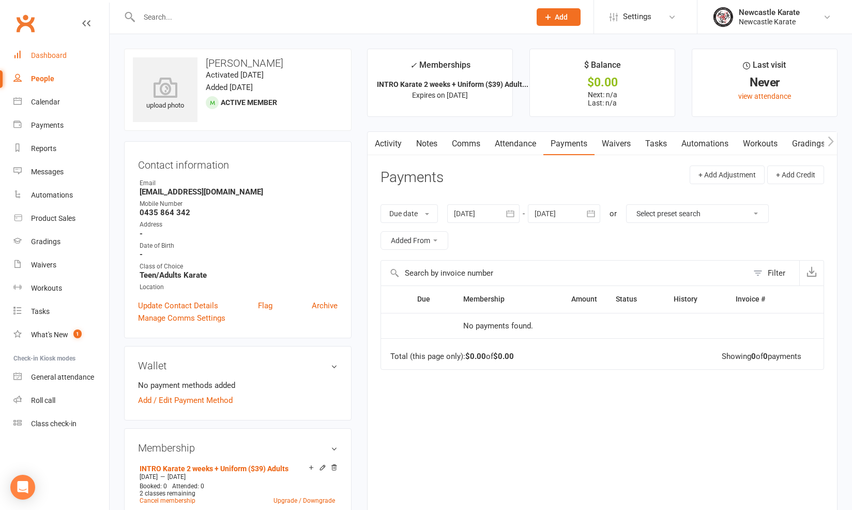
click at [68, 53] on link "Dashboard" at bounding box center [61, 55] width 96 height 23
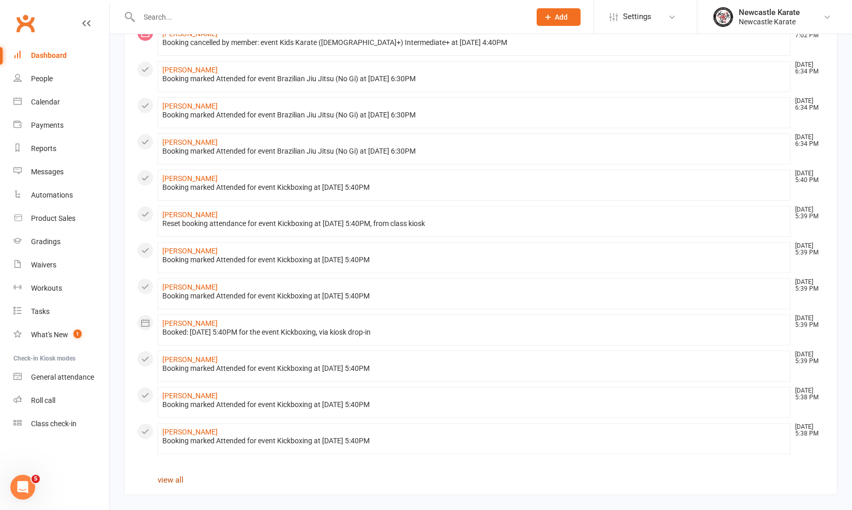
click at [175, 475] on link "view all" at bounding box center [171, 479] width 26 height 9
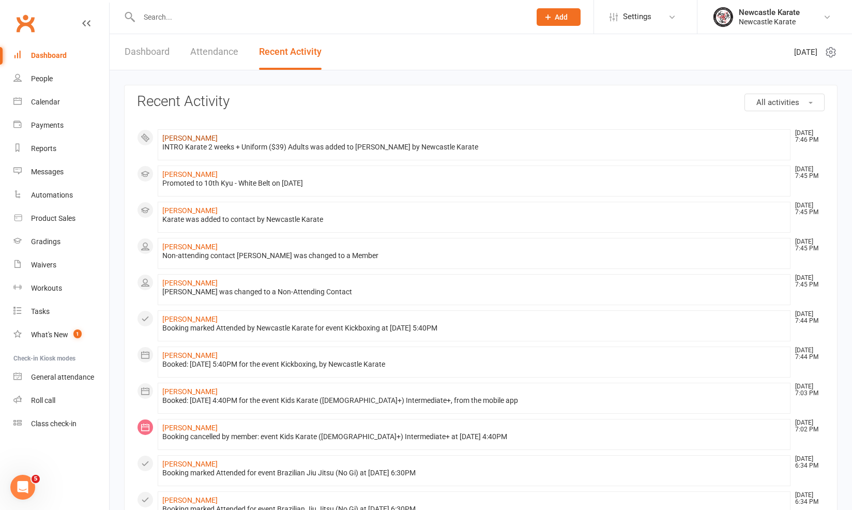
click at [203, 140] on link "[PERSON_NAME]" at bounding box center [189, 138] width 55 height 8
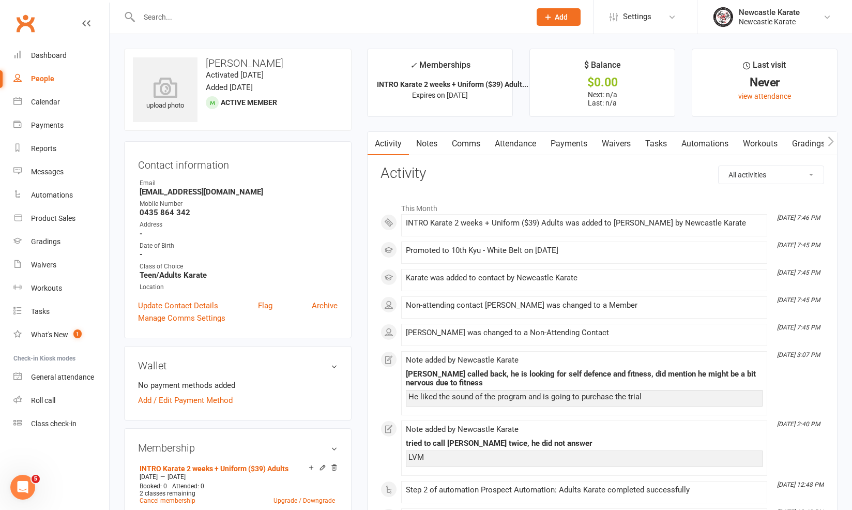
click at [573, 137] on link "Payments" at bounding box center [568, 144] width 51 height 24
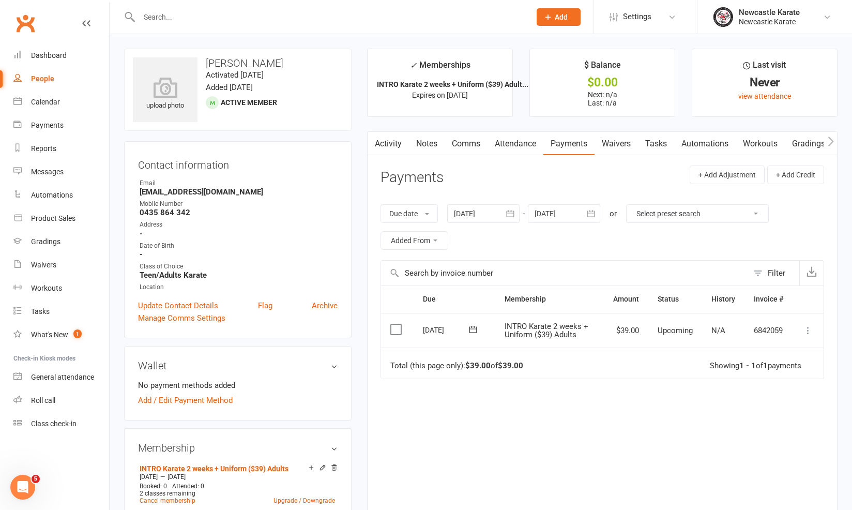
click at [808, 327] on icon at bounding box center [808, 330] width 10 height 10
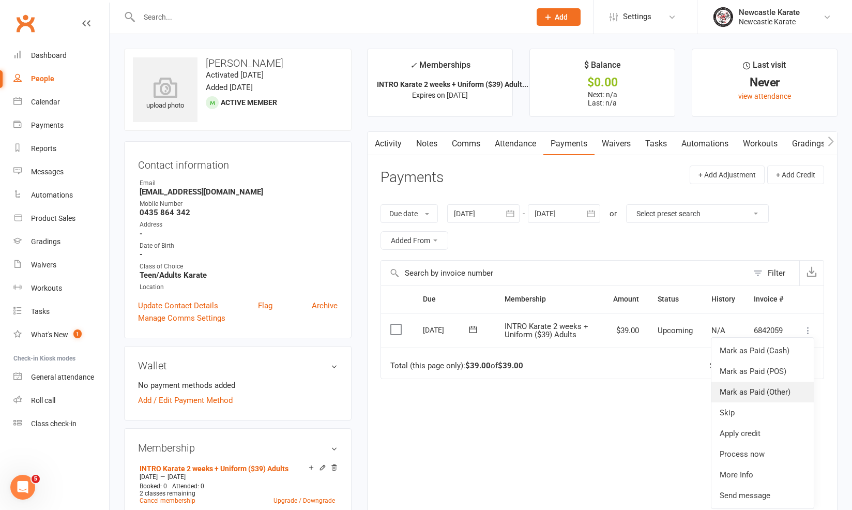
click at [768, 389] on link "Mark as Paid (Other)" at bounding box center [762, 391] width 102 height 21
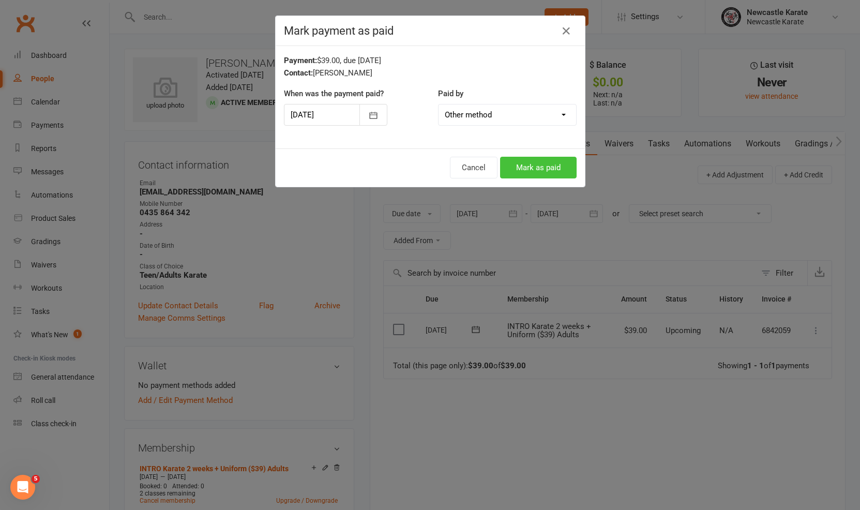
click at [547, 165] on button "Mark as paid" at bounding box center [538, 168] width 77 height 22
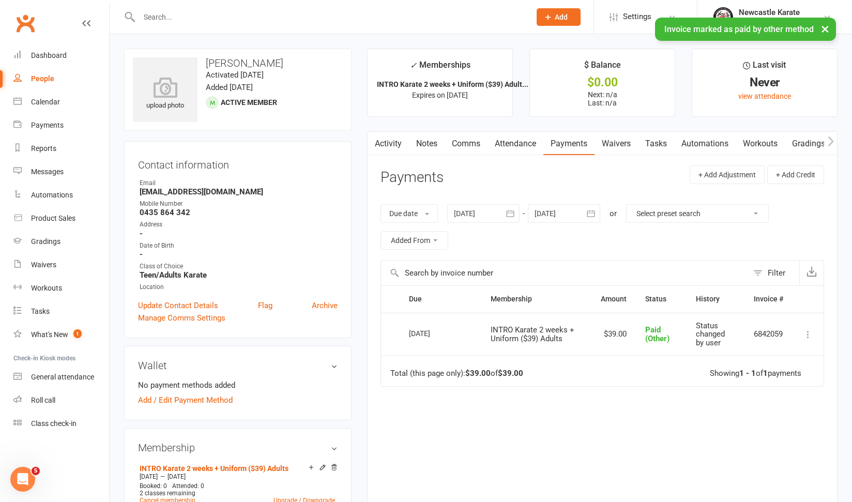
click at [385, 137] on link "Activity" at bounding box center [388, 144] width 41 height 24
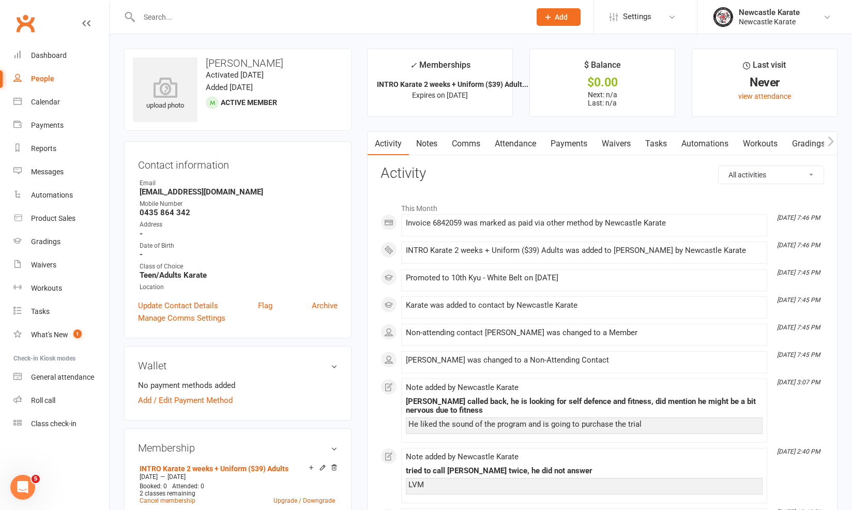
click at [471, 136] on link "Comms" at bounding box center [466, 144] width 43 height 24
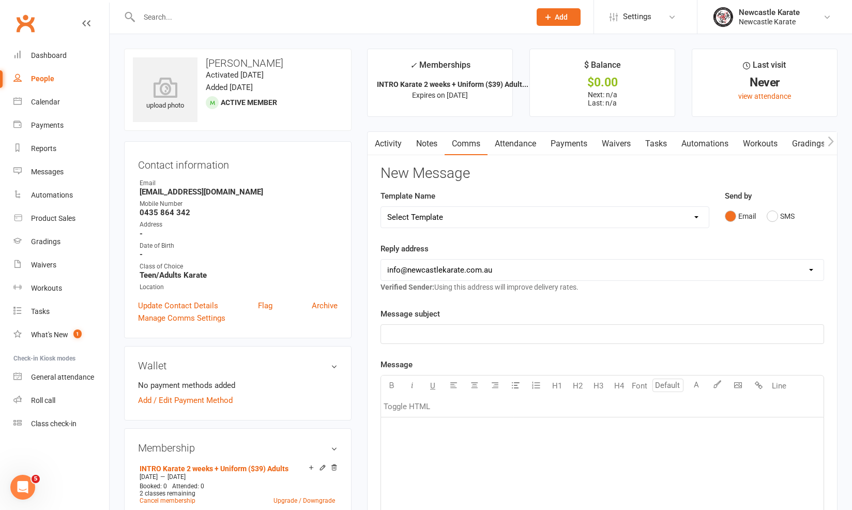
click at [478, 204] on div "Template Name Select Template [SMS] SMS 2 for 1 $39 [Email] An Enquiry - Junior…" at bounding box center [544, 209] width 329 height 38
select select "36"
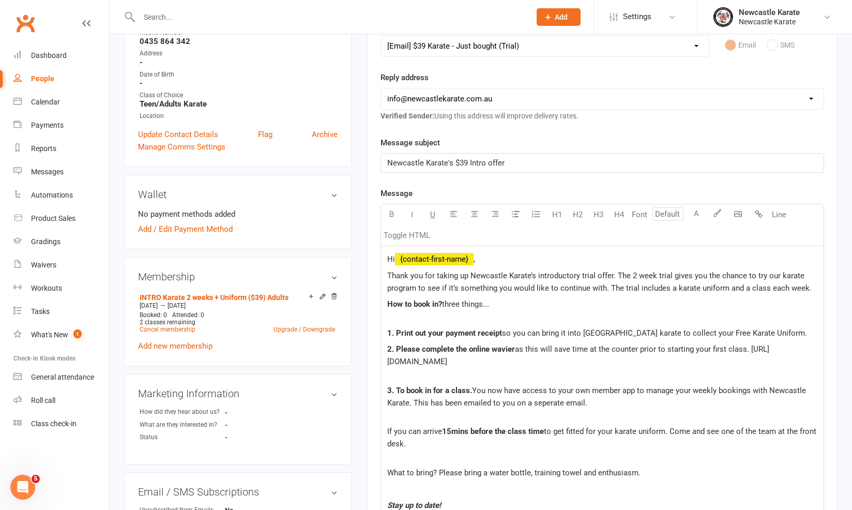
scroll to position [682, 0]
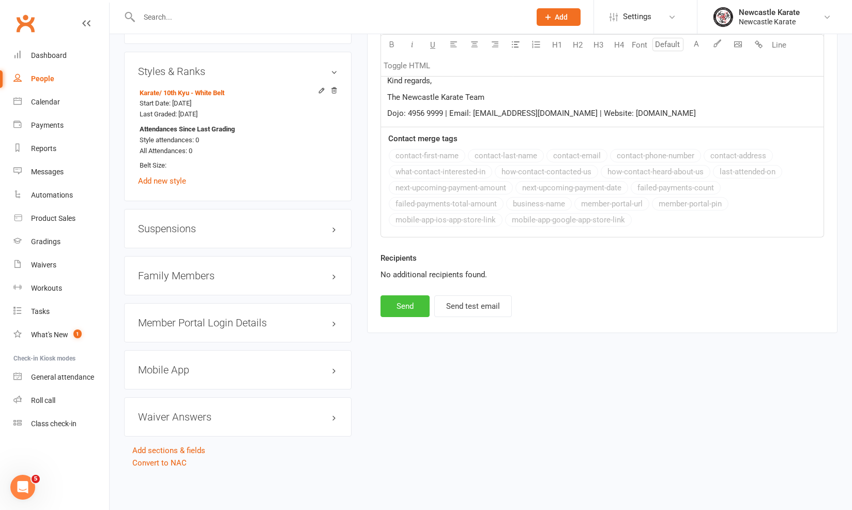
click at [414, 307] on button "Send" at bounding box center [404, 306] width 49 height 22
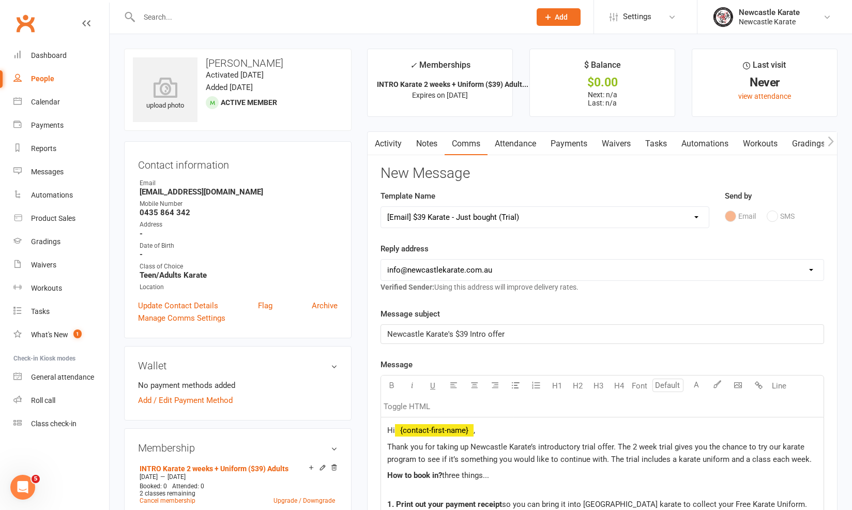
select select
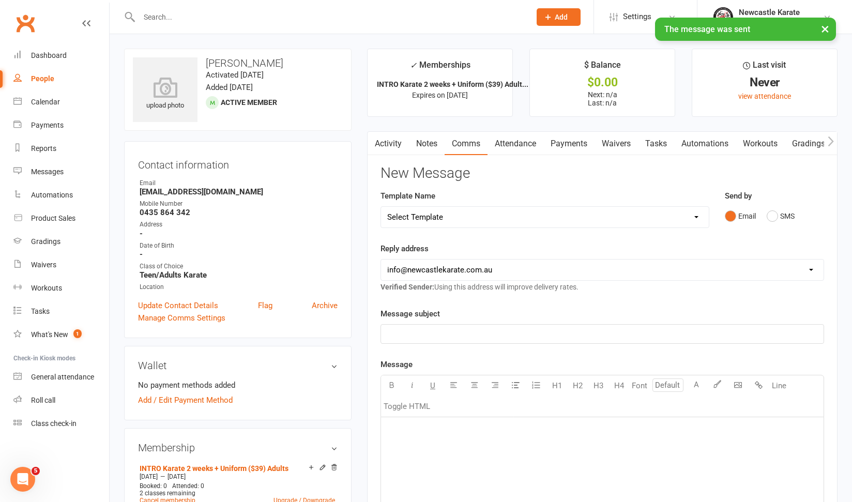
click at [396, 134] on link "Activity" at bounding box center [388, 144] width 41 height 24
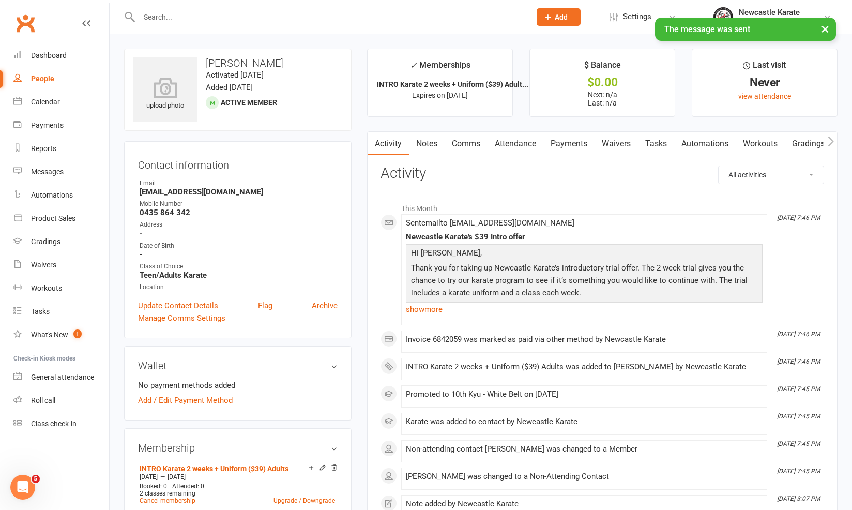
click at [431, 317] on div "Sent email to alexanderbennett_100@icloud.com Newcastle Karate's $39 Intro offe…" at bounding box center [584, 270] width 357 height 102
click at [435, 302] on link "show more" at bounding box center [584, 309] width 357 height 14
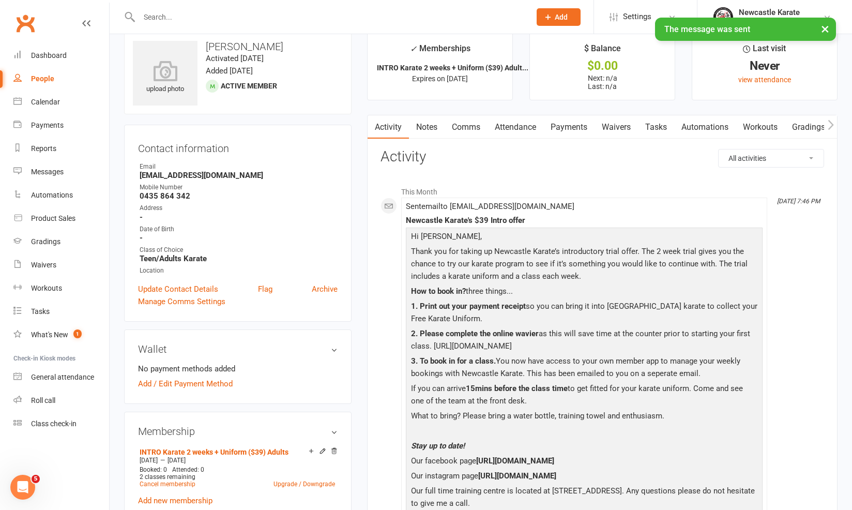
scroll to position [49, 0]
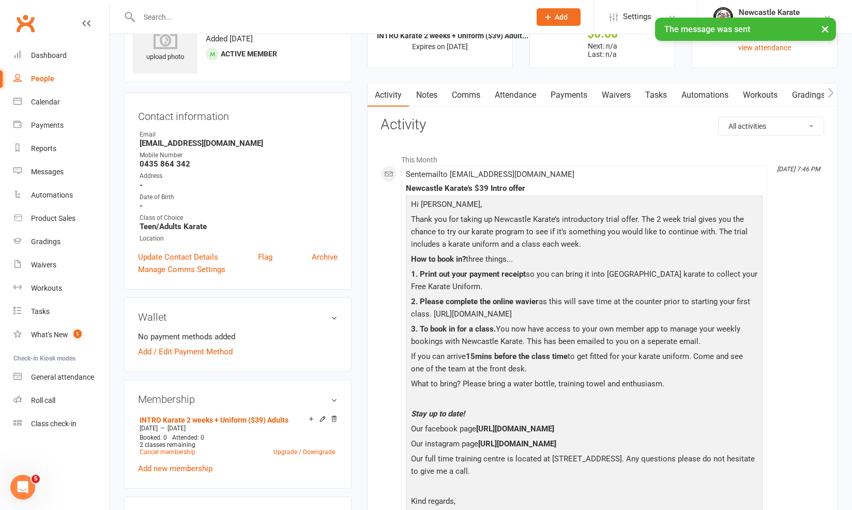
click at [695, 99] on link "Automations" at bounding box center [705, 95] width 62 height 24
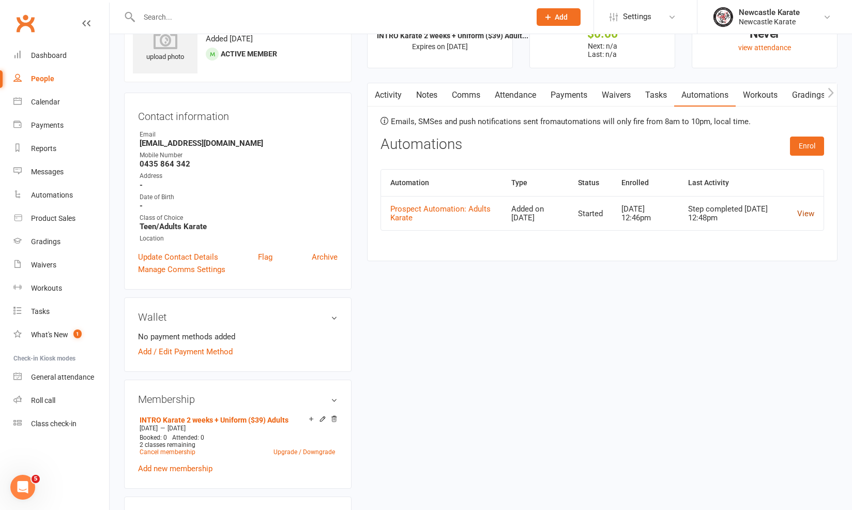
click at [803, 210] on link "View" at bounding box center [805, 213] width 17 height 9
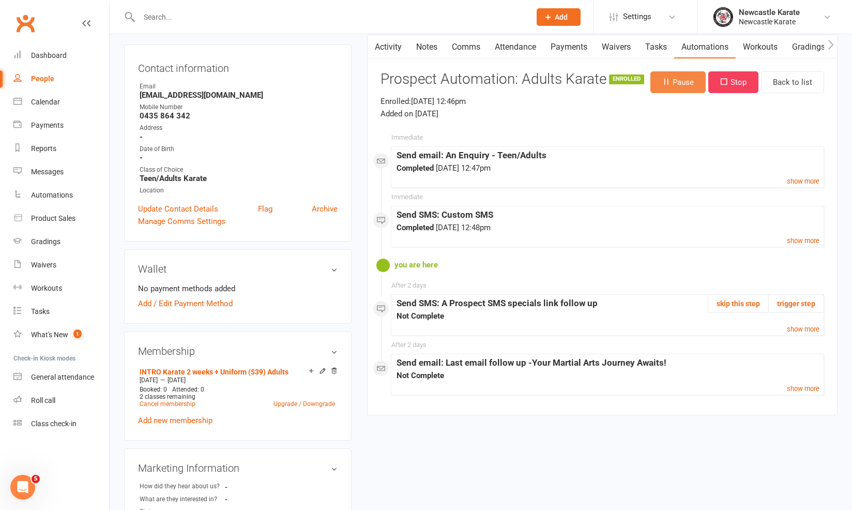
scroll to position [2, 0]
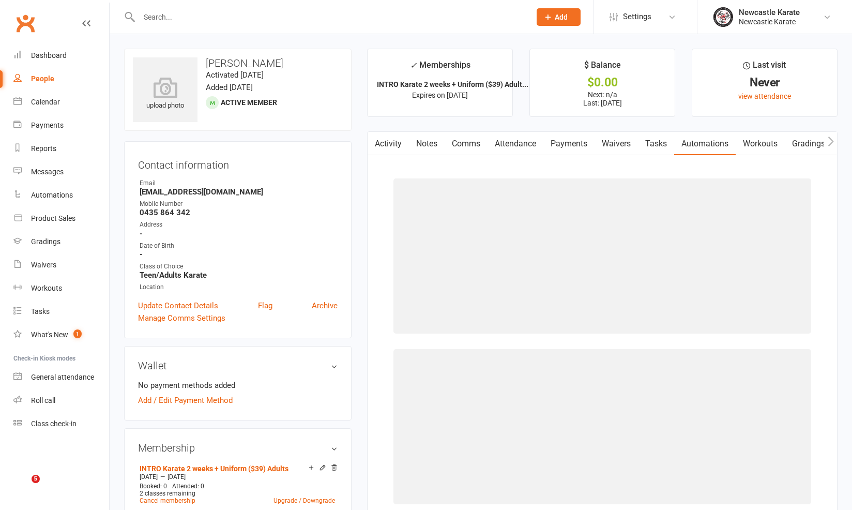
click at [384, 145] on link "Activity" at bounding box center [388, 144] width 41 height 24
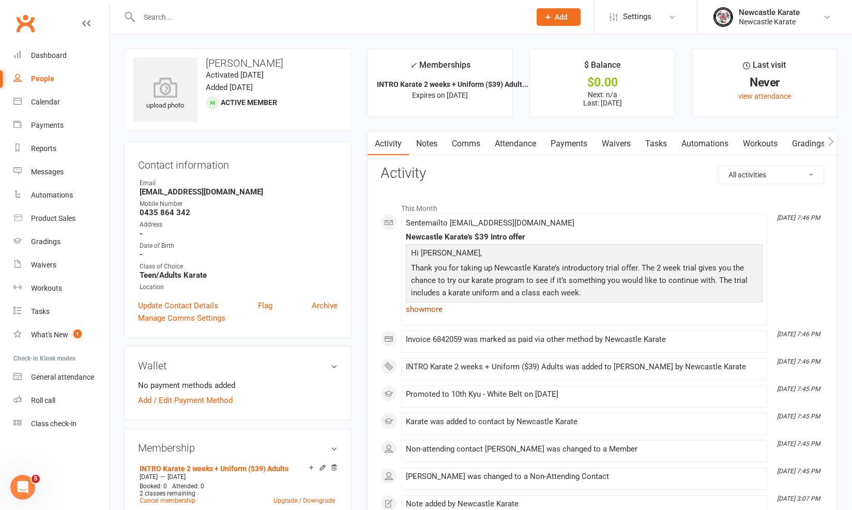
click at [415, 311] on link "show more" at bounding box center [584, 309] width 357 height 14
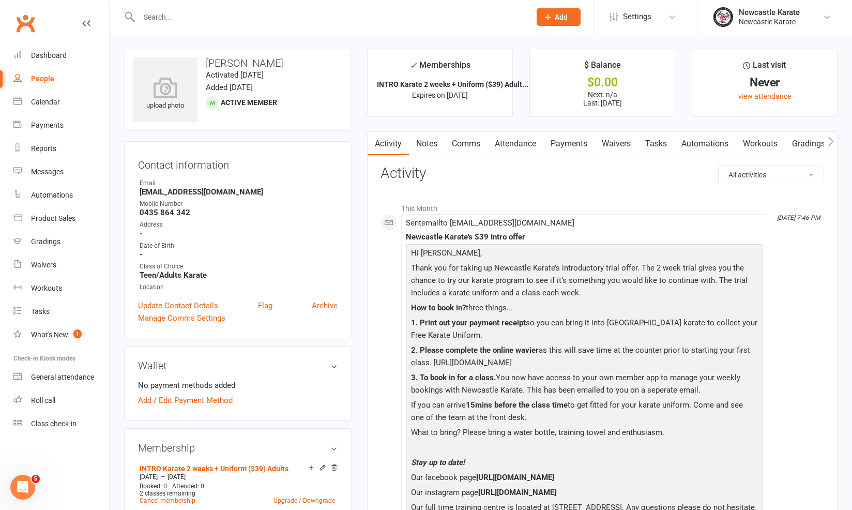
click at [692, 142] on link "Automations" at bounding box center [705, 144] width 62 height 24
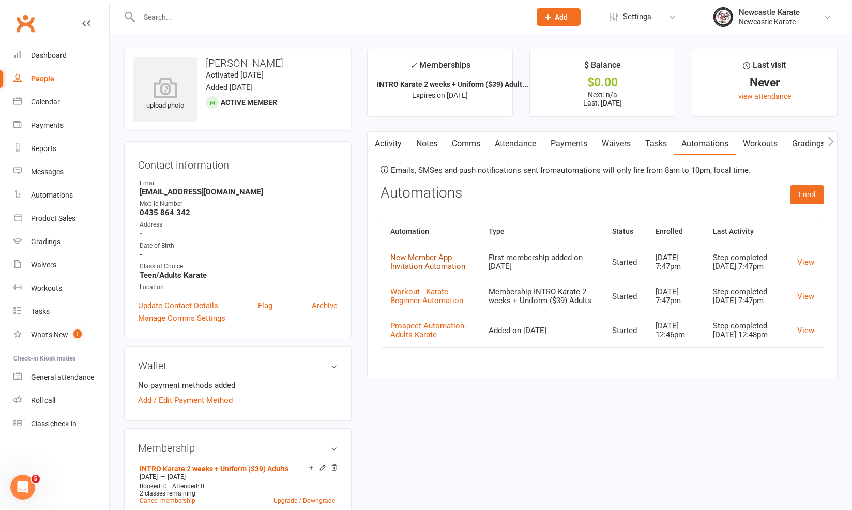
click at [428, 268] on link "New Member App Invitation Automation" at bounding box center [427, 262] width 75 height 18
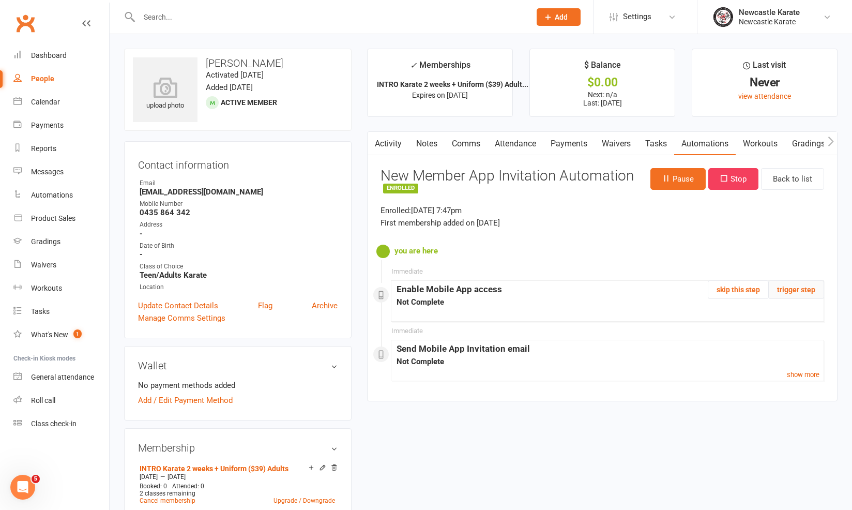
click at [792, 289] on button "trigger step" at bounding box center [796, 289] width 56 height 19
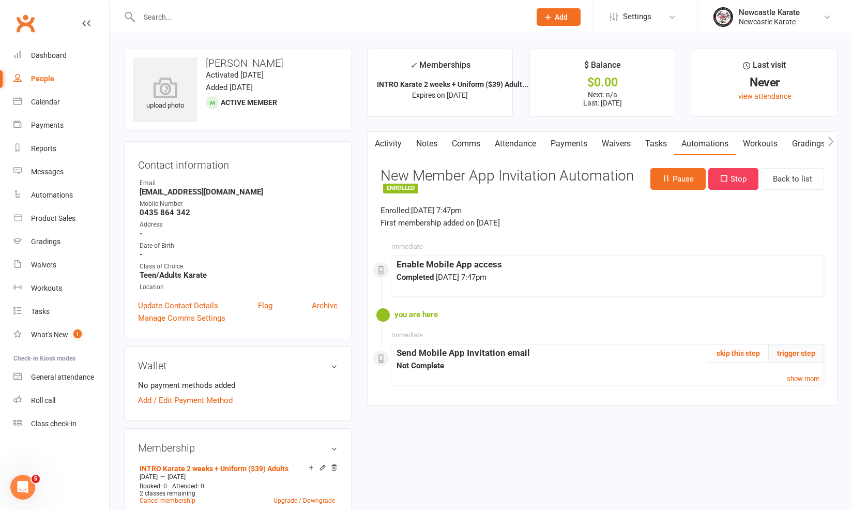
click at [798, 346] on button "trigger step" at bounding box center [796, 353] width 56 height 19
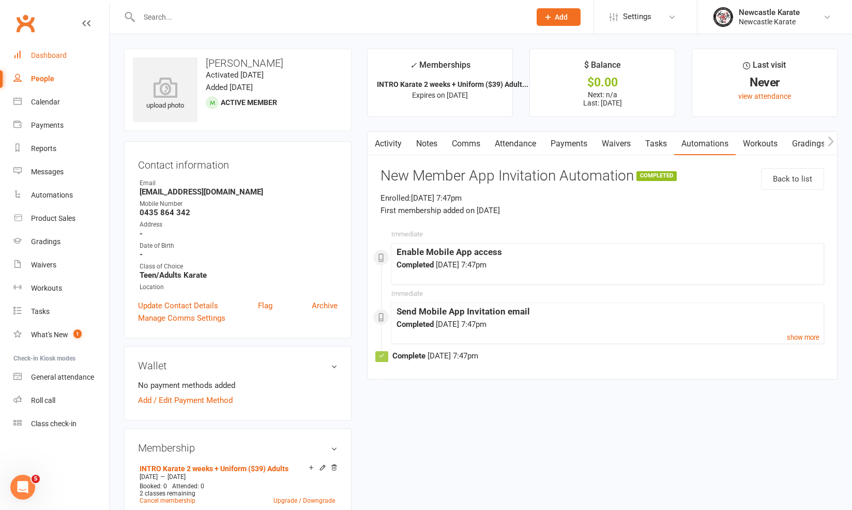
click at [50, 57] on div "Dashboard" at bounding box center [49, 55] width 36 height 8
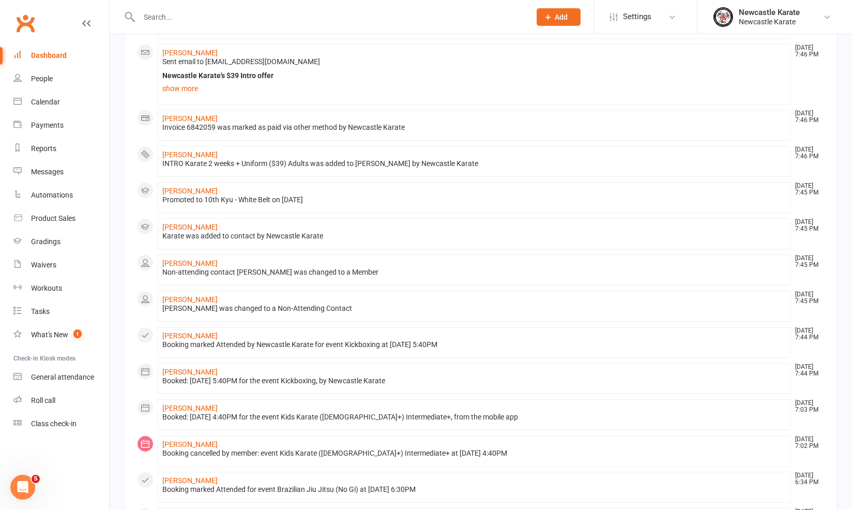
scroll to position [419, 0]
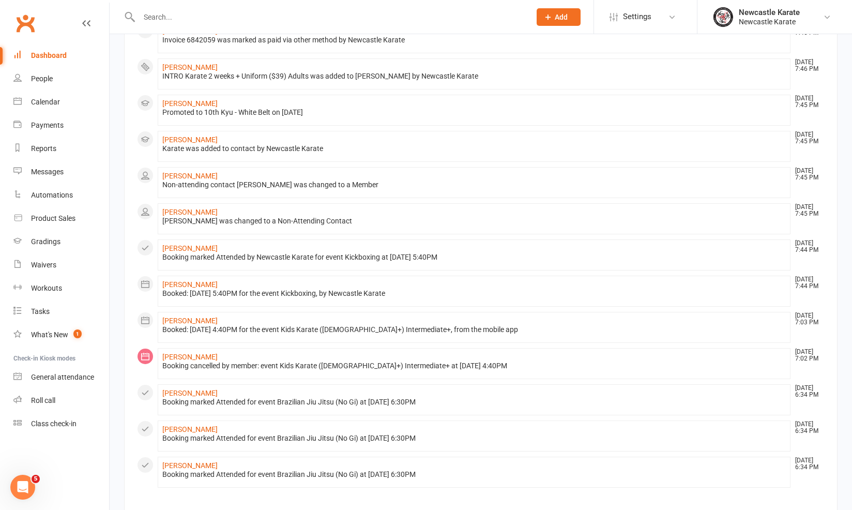
click at [72, 56] on link "Dashboard" at bounding box center [61, 55] width 96 height 23
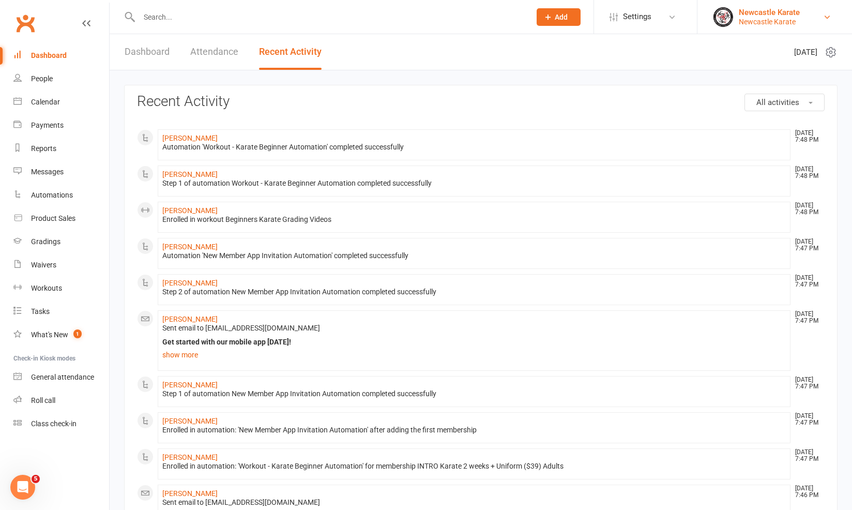
click at [835, 9] on link "Newcastle Karate Newcastle Karate" at bounding box center [775, 17] width 124 height 21
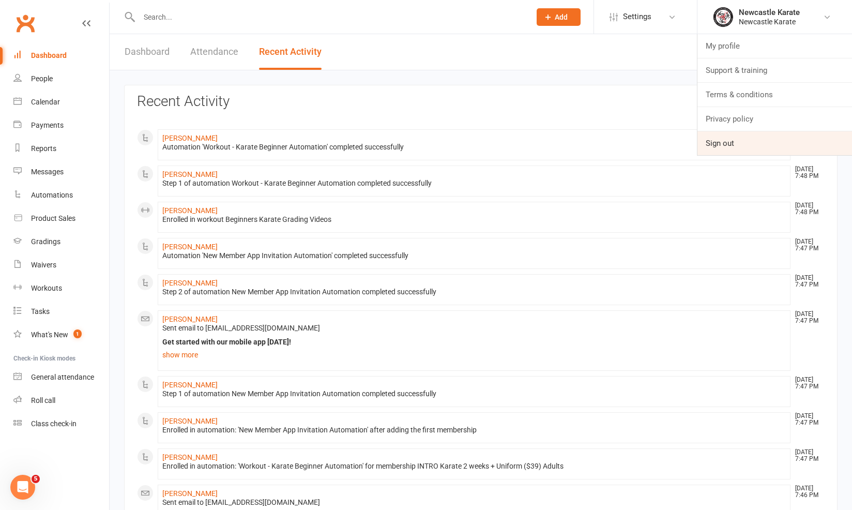
click at [773, 146] on link "Sign out" at bounding box center [774, 143] width 155 height 24
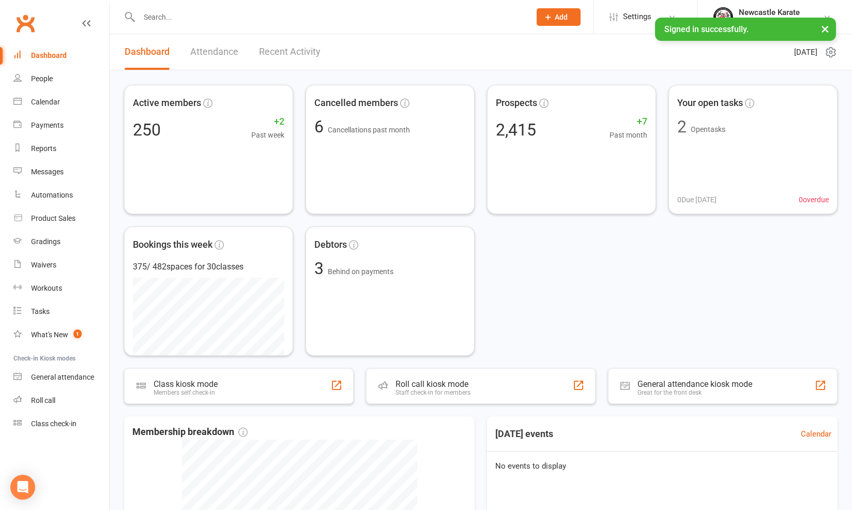
click at [249, 43] on div "Dashboard Attendance Recent Activity" at bounding box center [223, 52] width 226 height 36
click at [206, 47] on link "Attendance" at bounding box center [214, 52] width 48 height 36
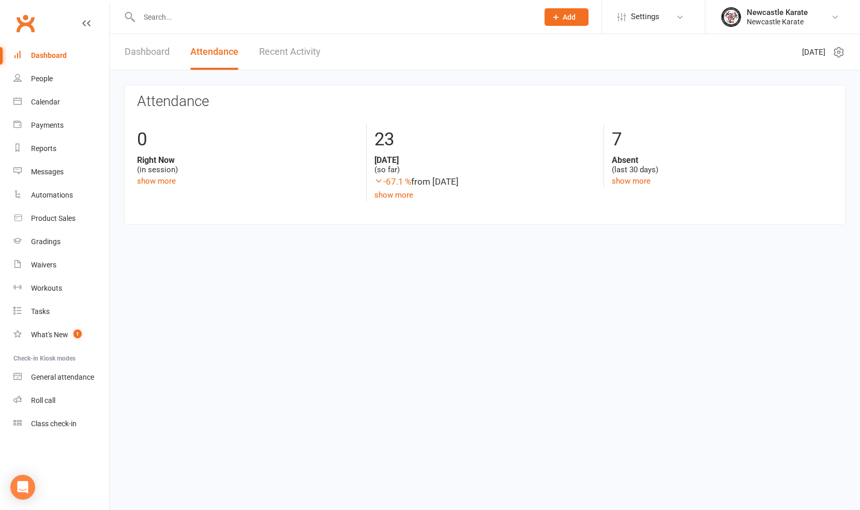
click at [135, 46] on link "Dashboard" at bounding box center [147, 52] width 45 height 36
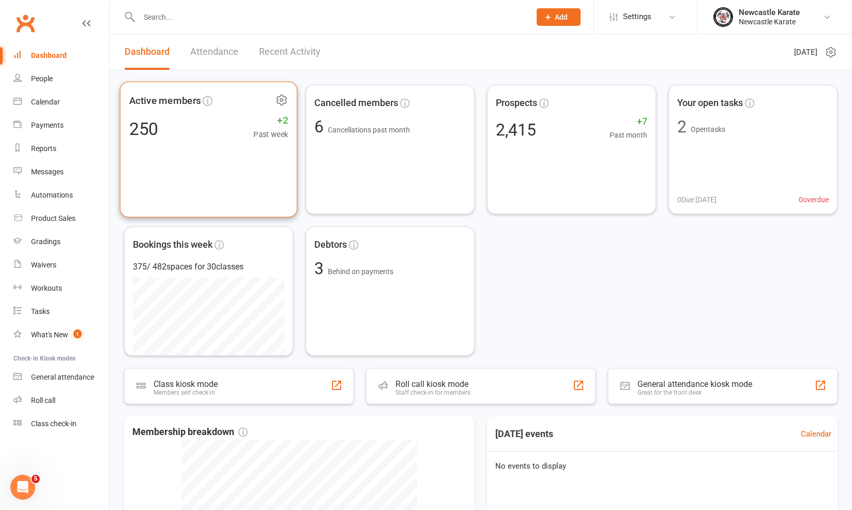
click at [195, 144] on div "Active members 250 +2 Past week" at bounding box center [208, 150] width 177 height 136
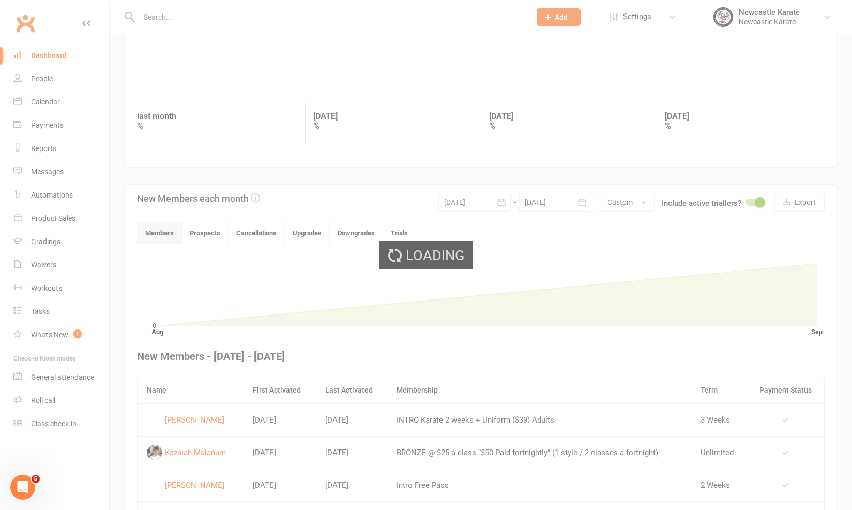
scroll to position [175, 0]
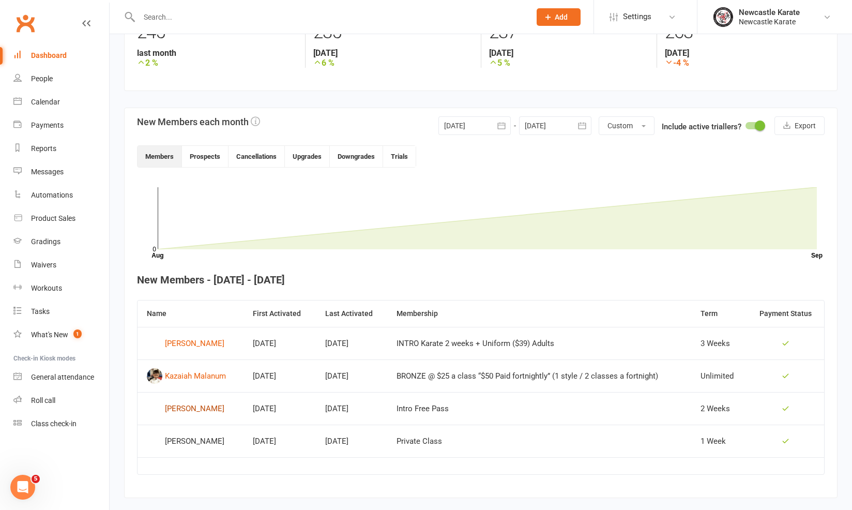
click at [179, 403] on div "[PERSON_NAME]" at bounding box center [194, 409] width 59 height 16
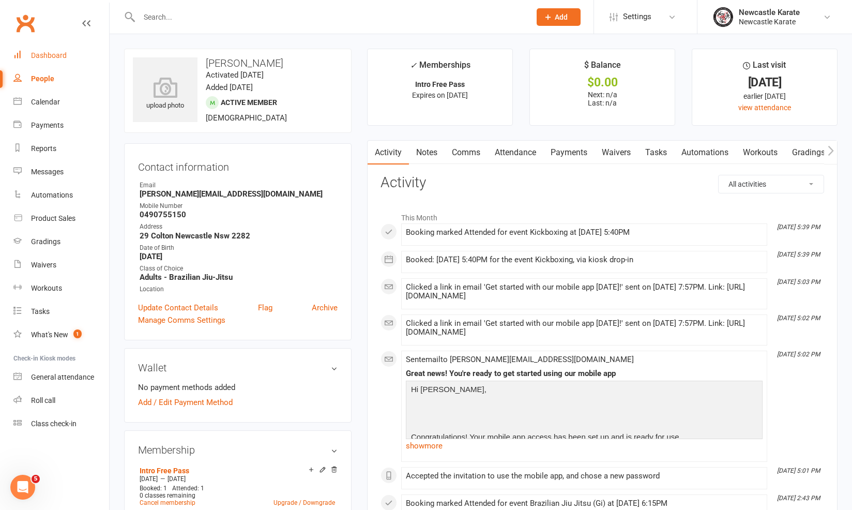
click at [79, 48] on link "Dashboard" at bounding box center [61, 55] width 96 height 23
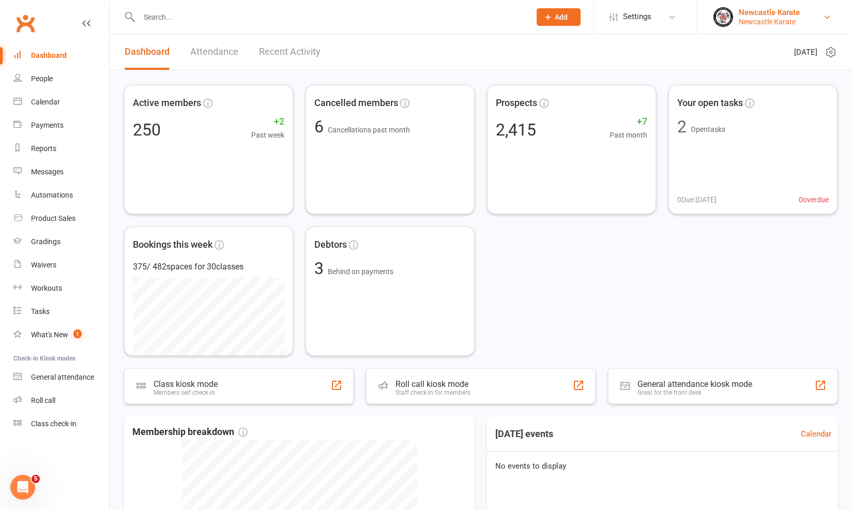
click at [803, 9] on link "Newcastle Karate Newcastle Karate" at bounding box center [775, 17] width 124 height 21
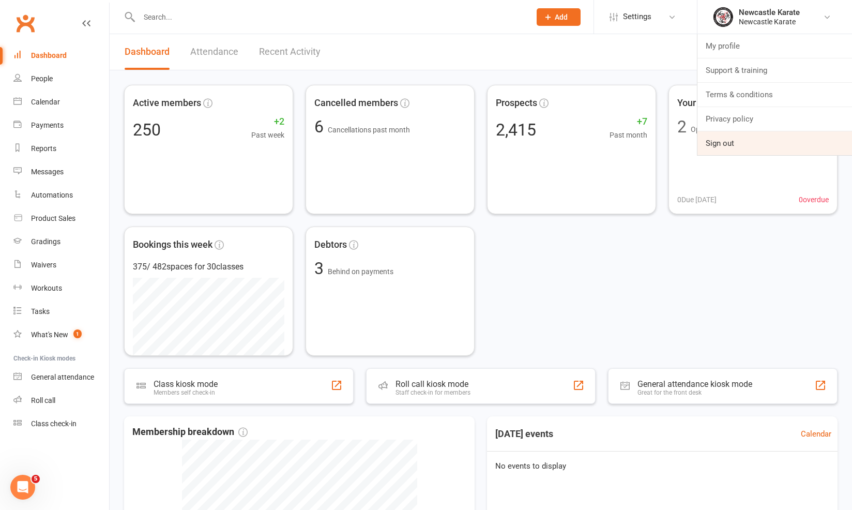
click at [732, 148] on link "Sign out" at bounding box center [774, 143] width 155 height 24
